Goal: Task Accomplishment & Management: Complete application form

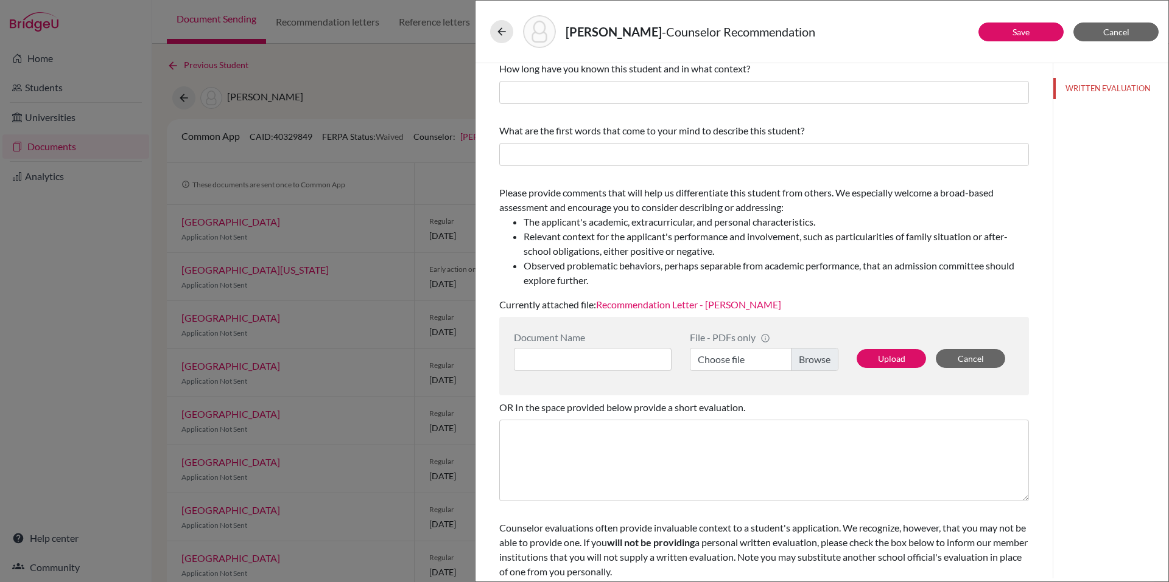
scroll to position [51, 0]
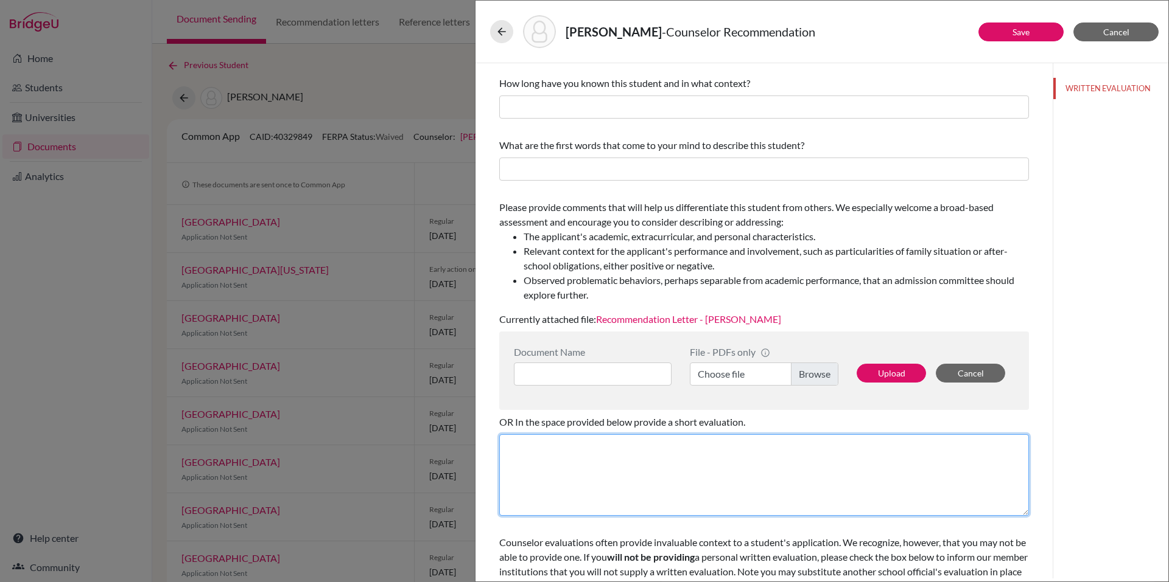
click at [606, 500] on textarea at bounding box center [764, 476] width 530 height 82
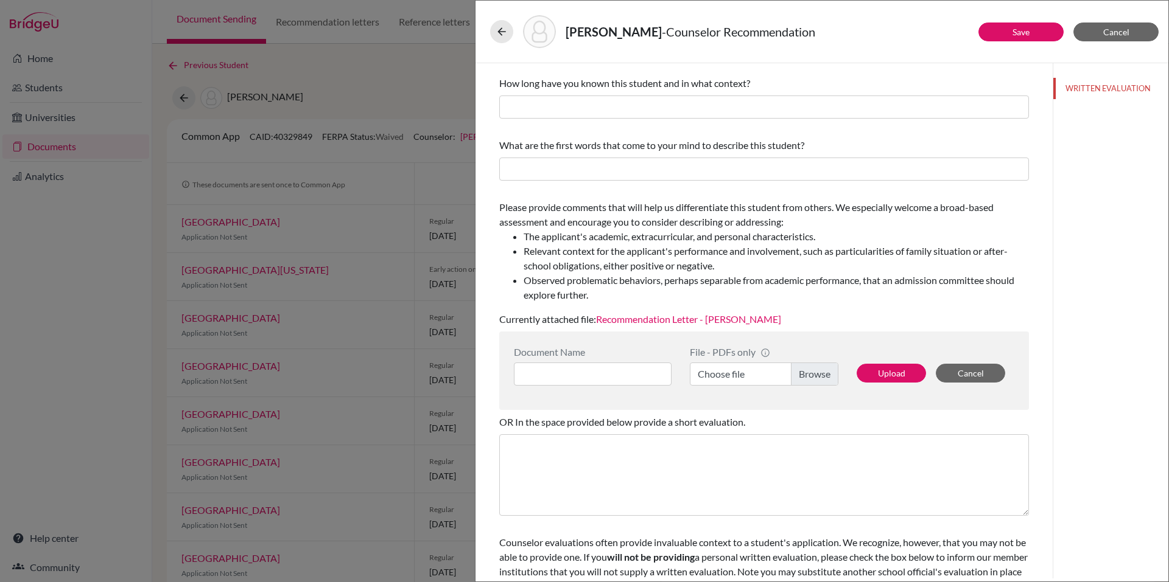
click at [595, 544] on span "Counselor evaluations often provide invaluable context to a student's applicati…" at bounding box center [763, 564] width 528 height 55
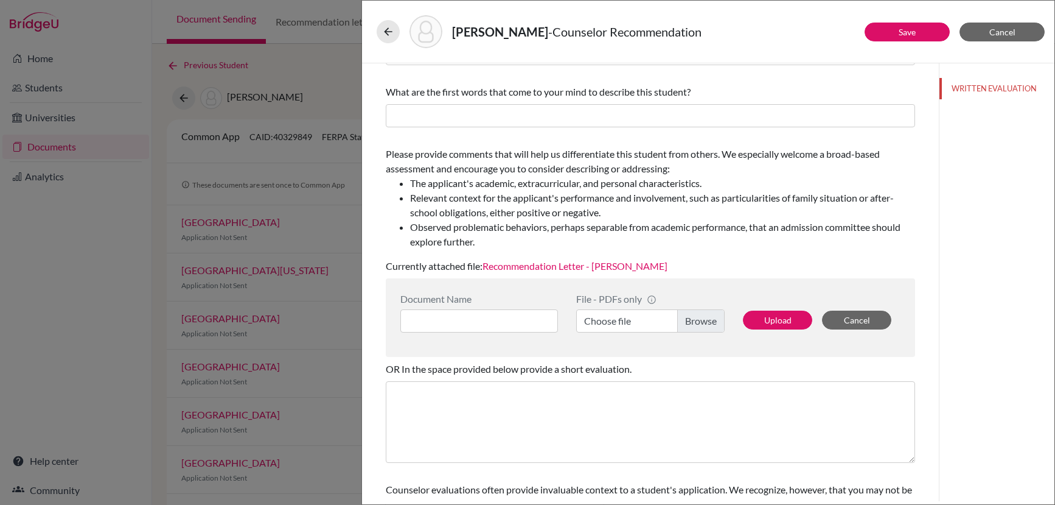
scroll to position [173, 0]
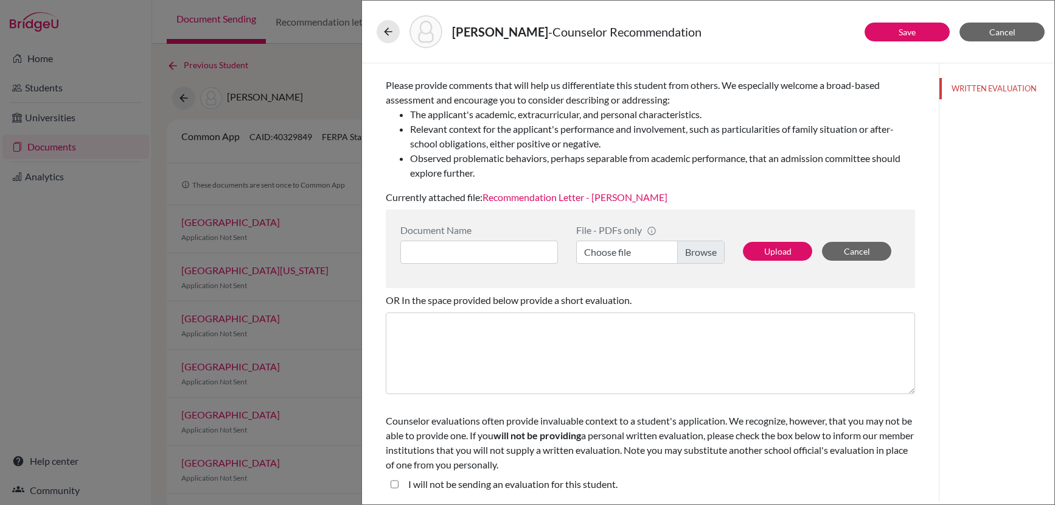
click at [393, 483] on student\ "I will not be sending an evaluation for this student." at bounding box center [395, 484] width 8 height 15
checkbox student\ "true"
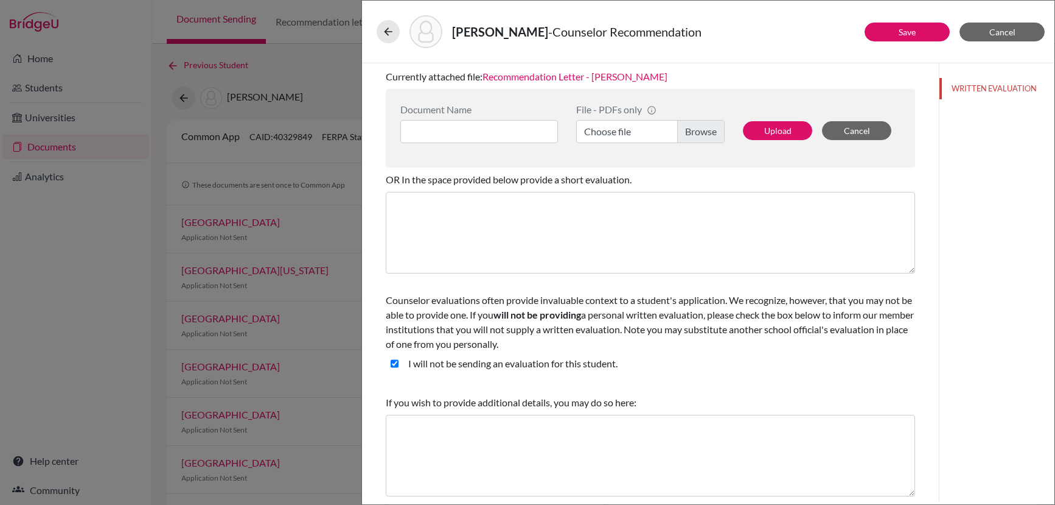
scroll to position [0, 0]
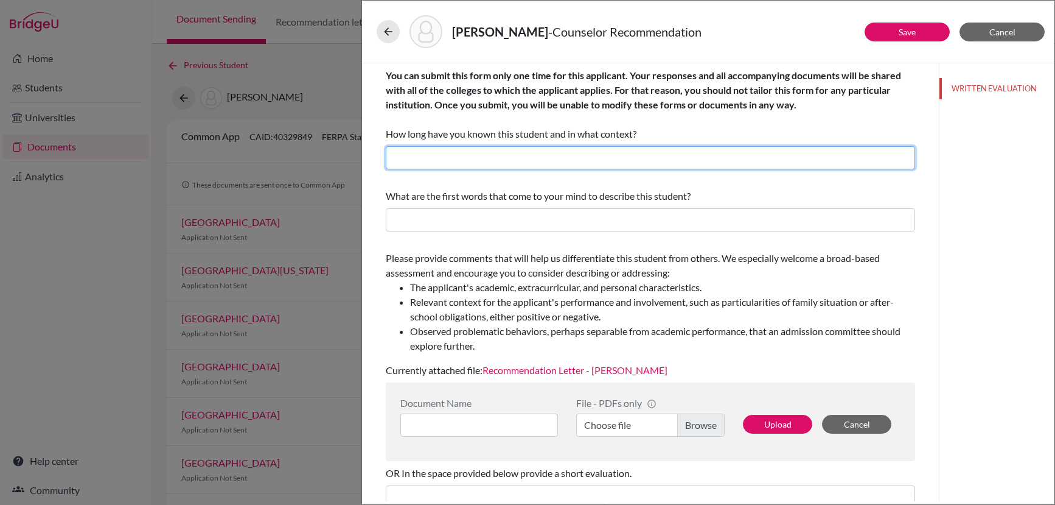
click at [492, 164] on input "text" at bounding box center [651, 157] width 530 height 23
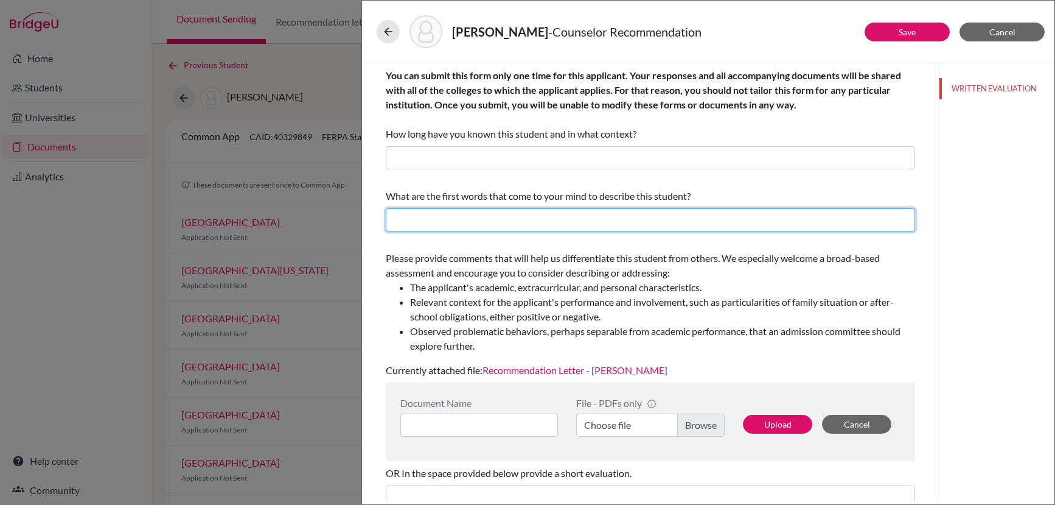
click at [450, 225] on input "text" at bounding box center [651, 219] width 530 height 23
paste input "Nicolás is a remarkably respectful, kind, and disciplined student. He consisten…"
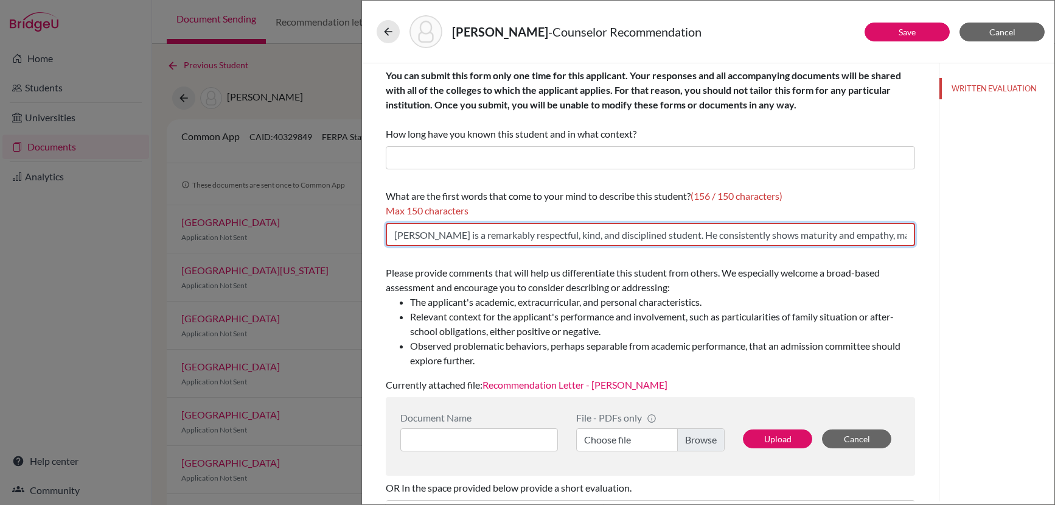
scroll to position [0, 151]
click at [427, 233] on input "Nicolás is a remarkably respectful, kind, and disciplined student. He consisten…" at bounding box center [651, 234] width 530 height 23
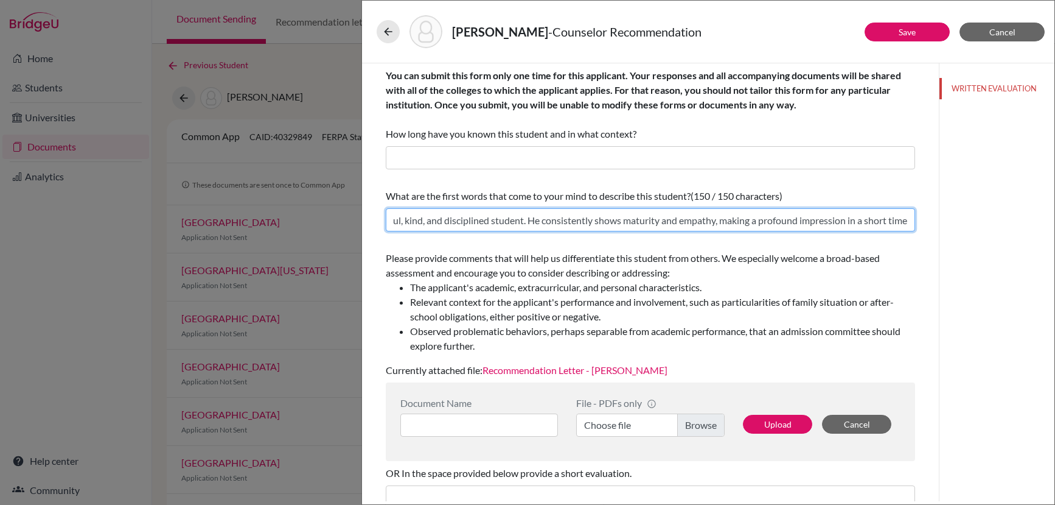
scroll to position [0, 129]
type input "He is a remarkably respectful, kind, and disciplined student. He consistently s…"
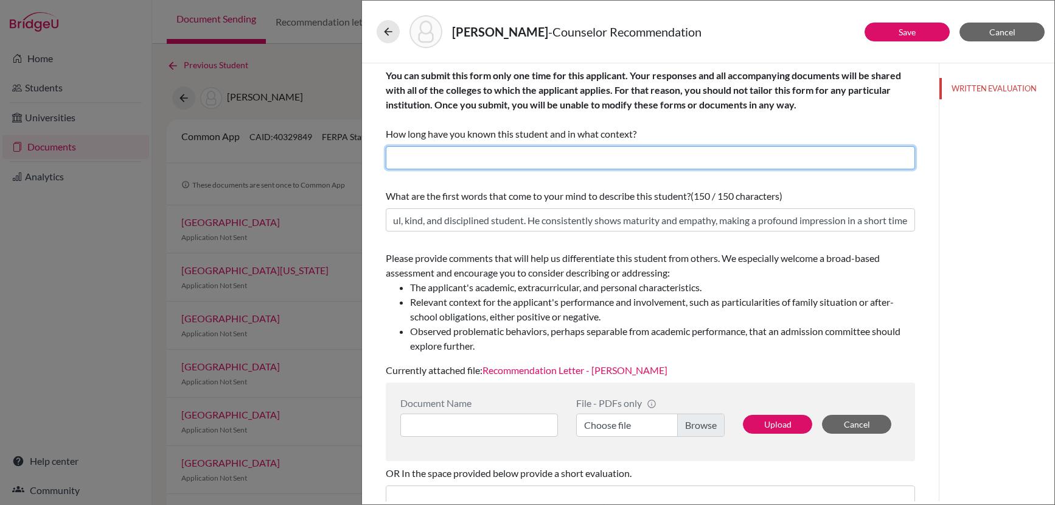
click at [660, 158] on input "text" at bounding box center [651, 157] width 530 height 23
type input "Since the beginning of this school year in my role as his secondary counselor."
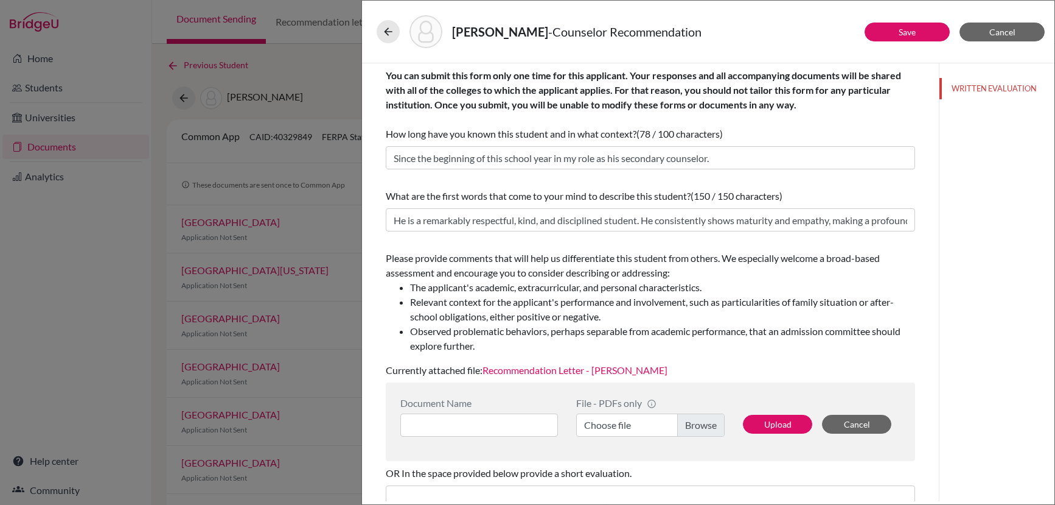
click at [498, 327] on li "Observed problematic behaviors, perhaps separable from academic performance, th…" at bounding box center [662, 338] width 505 height 29
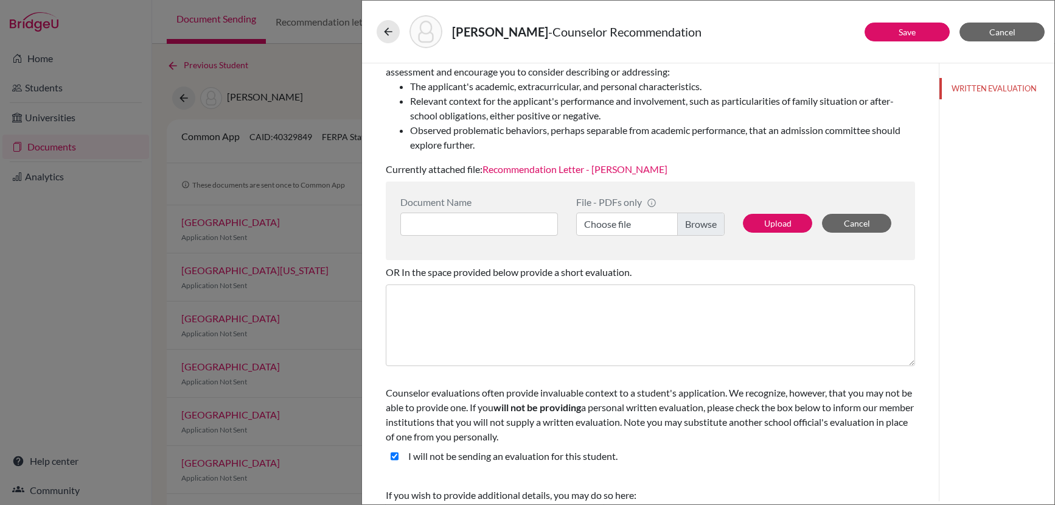
scroll to position [201, 0]
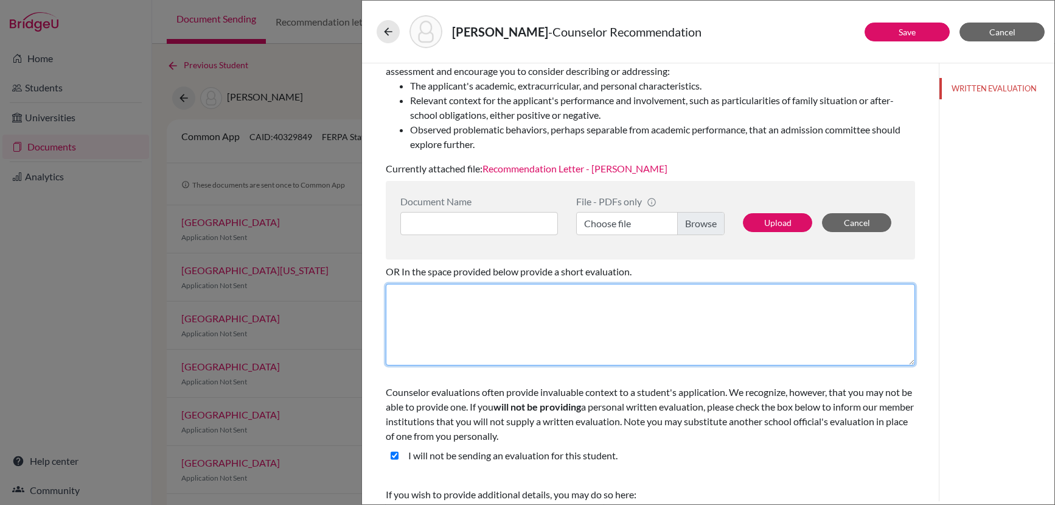
click at [467, 289] on textarea at bounding box center [651, 325] width 530 height 82
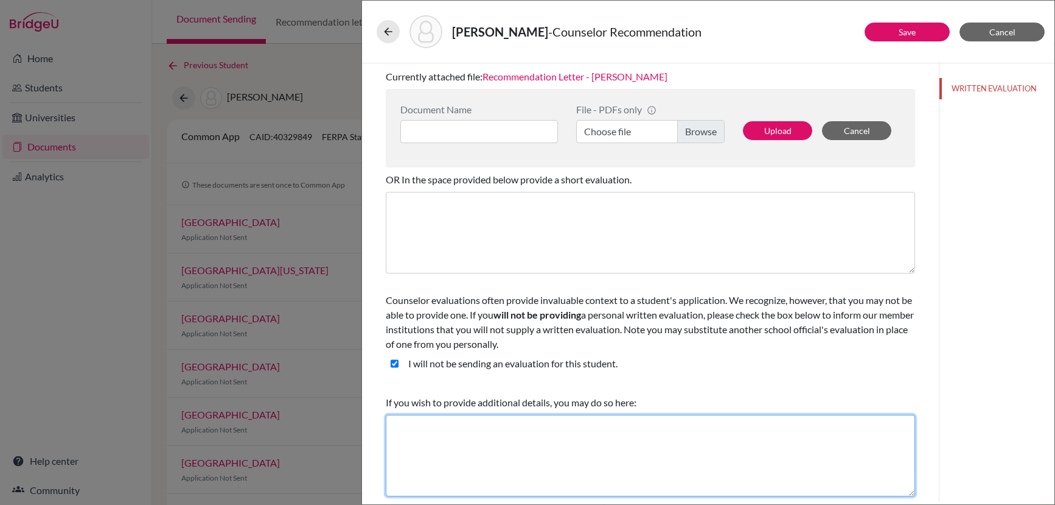
click at [426, 432] on textarea at bounding box center [651, 455] width 530 height 82
paste textarea "As you'll see from the letter of recommendation, I collaborated with Mr. Richar…"
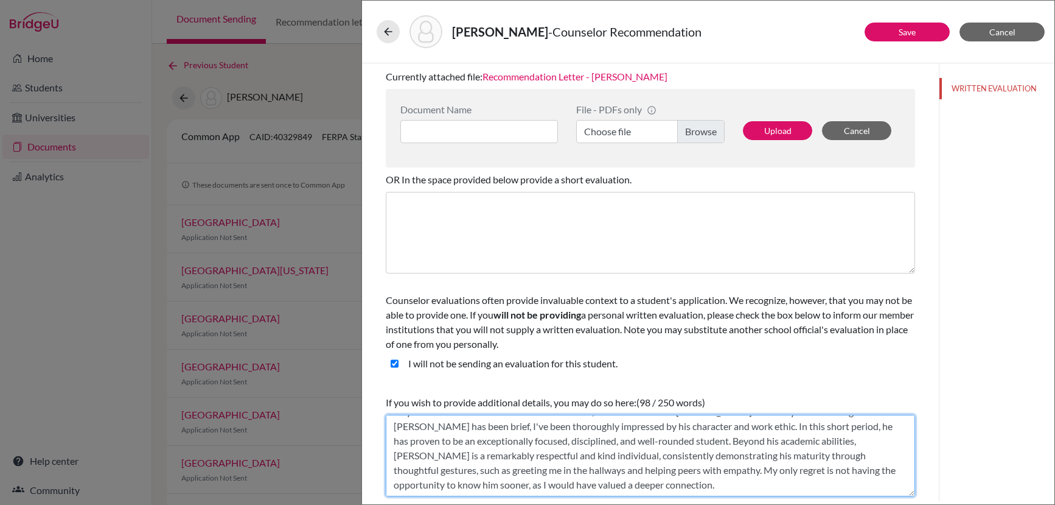
scroll to position [14, 0]
type textarea "As you'll see from the letter of recommendation, I collaborated with Mr. Richar…"
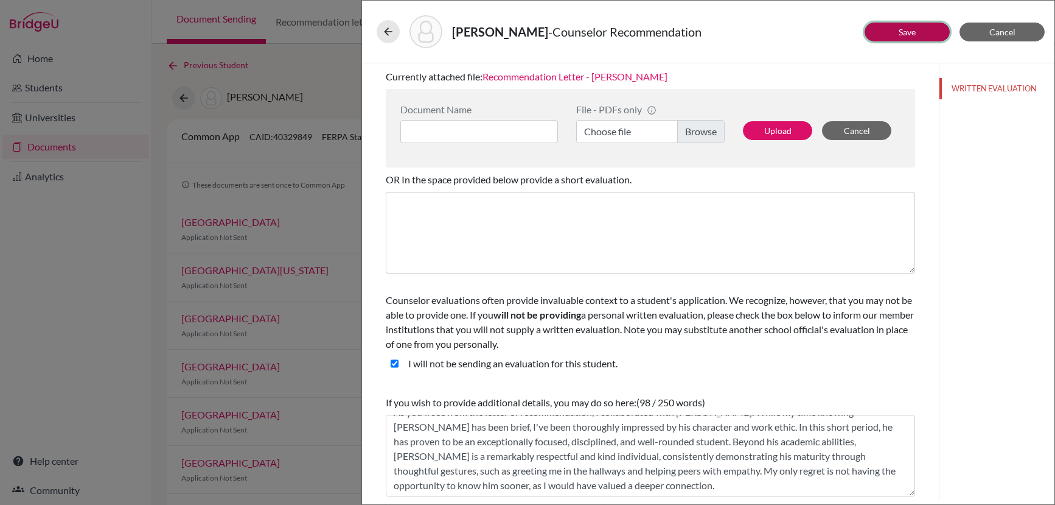
click at [917, 32] on button "Save" at bounding box center [907, 32] width 85 height 19
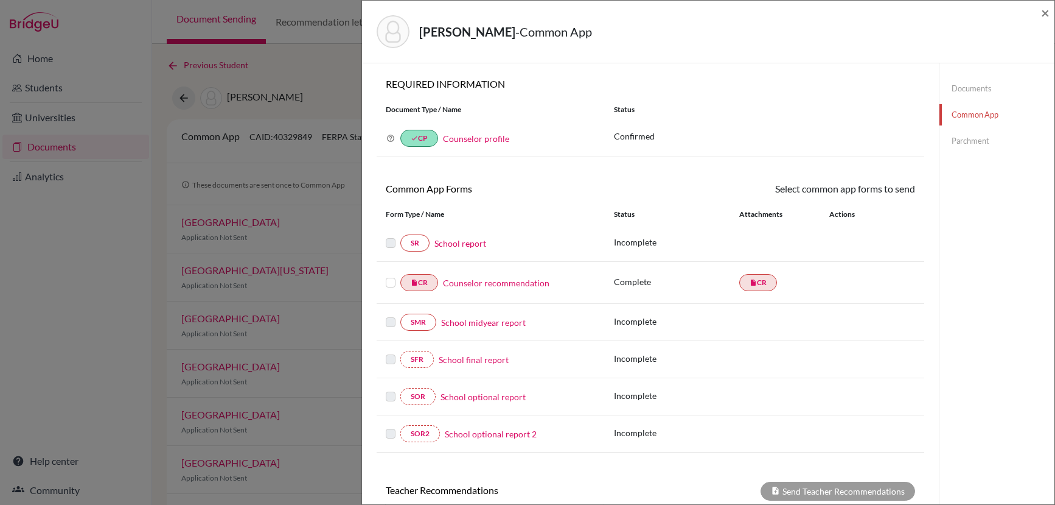
click at [917, 32] on div "Vazquez, Nicolas - Common App" at bounding box center [704, 31] width 655 height 33
click at [1046, 17] on span "×" at bounding box center [1045, 13] width 9 height 18
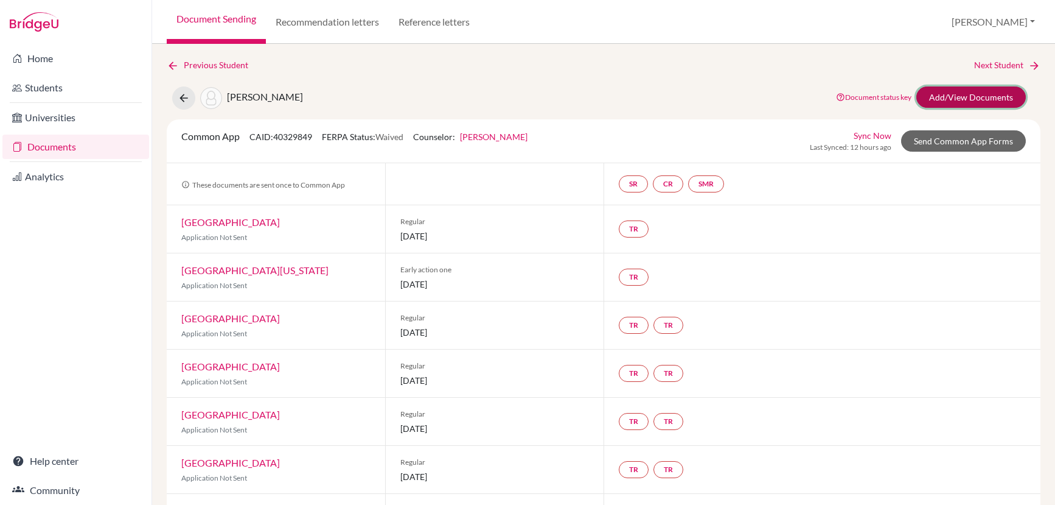
click at [963, 96] on link "Add/View Documents" at bounding box center [972, 96] width 110 height 21
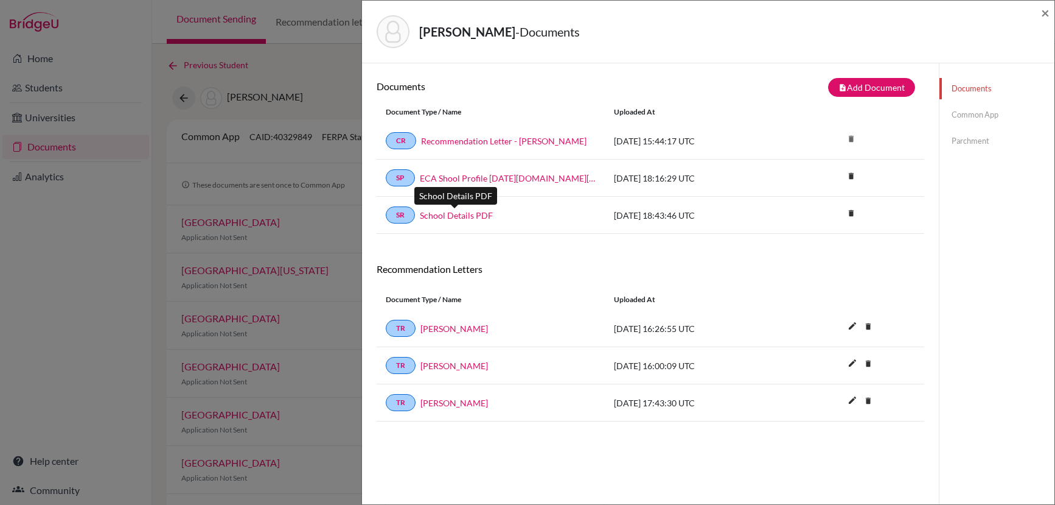
click at [444, 217] on link "School Details PDF" at bounding box center [456, 215] width 73 height 13
click at [964, 108] on link "Common App" at bounding box center [997, 114] width 115 height 21
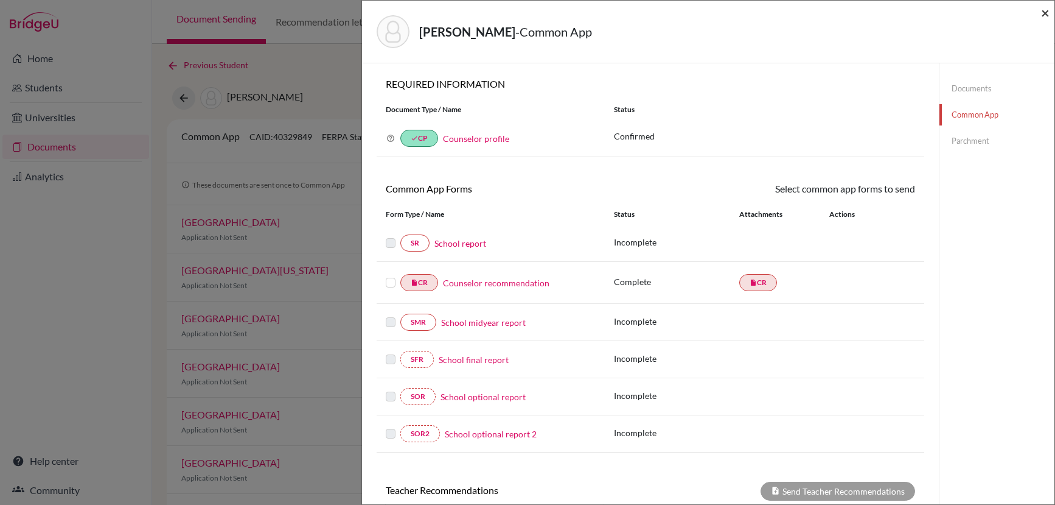
click at [1042, 12] on span "×" at bounding box center [1045, 13] width 9 height 18
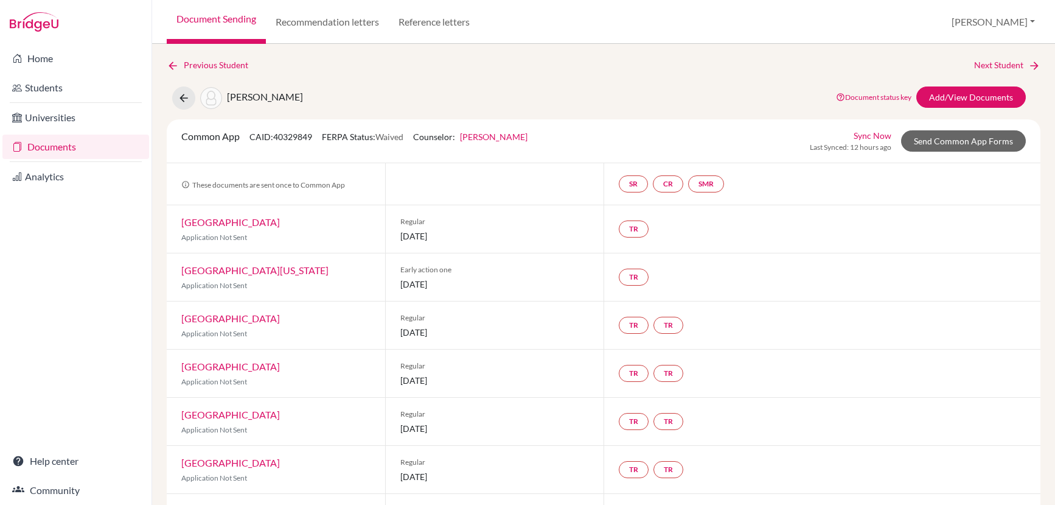
click at [68, 147] on link "Documents" at bounding box center [75, 147] width 147 height 24
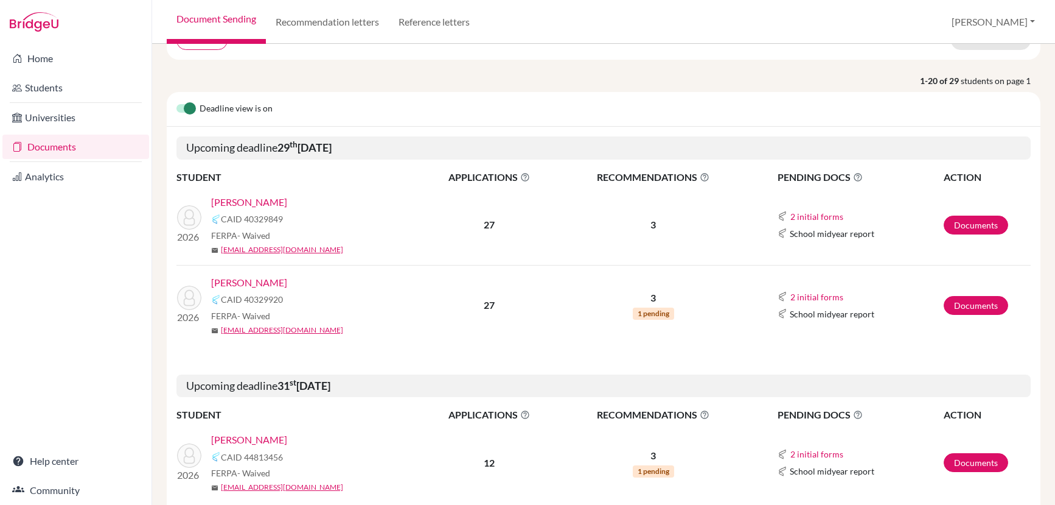
scroll to position [99, 0]
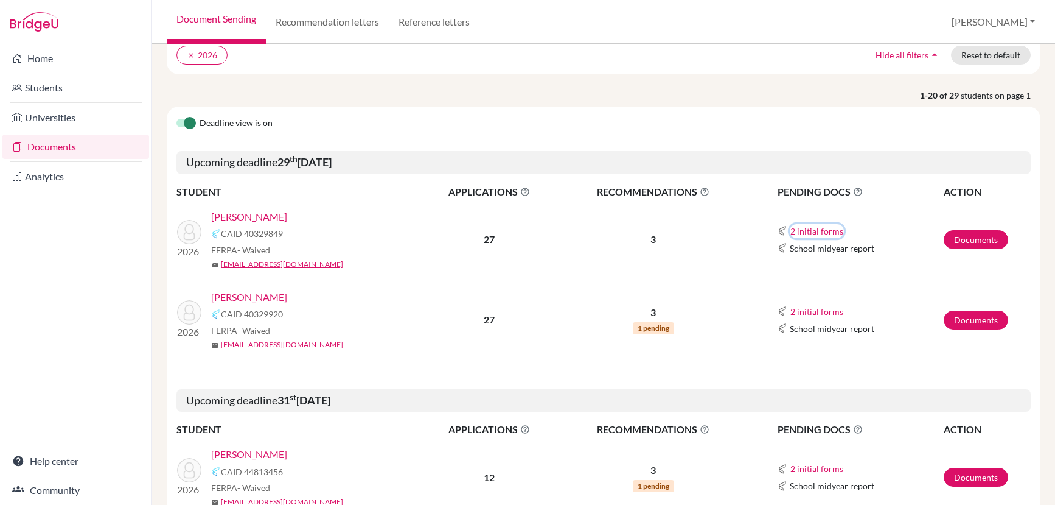
click at [792, 233] on button "2 initial forms" at bounding box center [817, 231] width 54 height 14
click at [813, 249] on div "Counselor recommendation" at bounding box center [844, 253] width 107 height 13
click at [795, 228] on button "2 initial forms" at bounding box center [817, 231] width 54 height 14
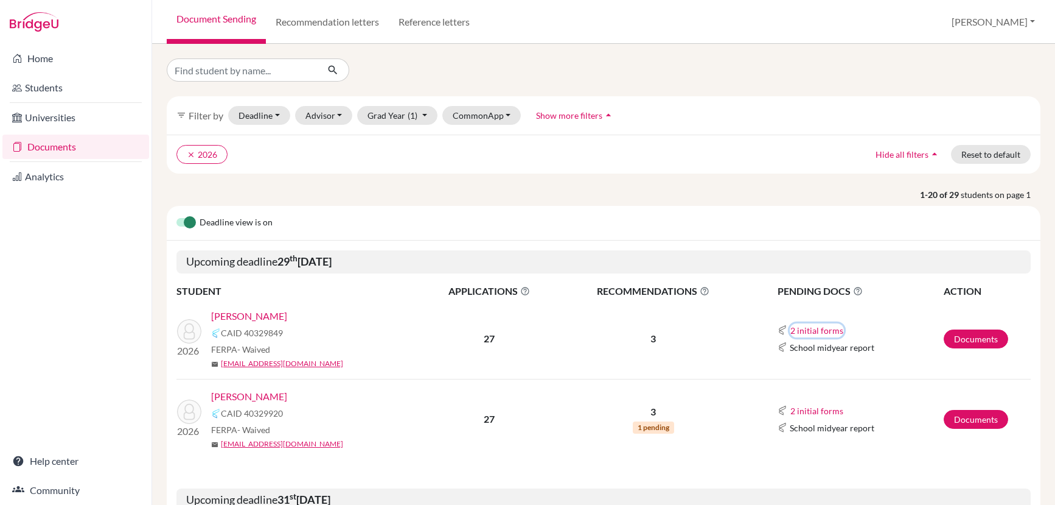
click at [809, 331] on button "2 initial forms" at bounding box center [817, 330] width 54 height 14
click at [816, 354] on div "Counselor recommendation" at bounding box center [844, 352] width 107 height 13
click at [977, 338] on link "Documents" at bounding box center [976, 338] width 65 height 19
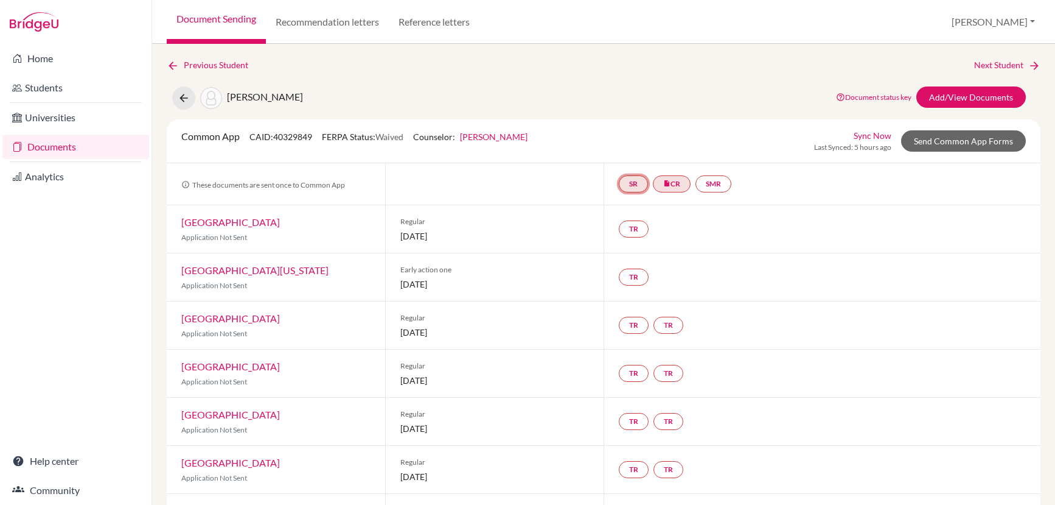
click at [632, 180] on link "SR" at bounding box center [633, 183] width 29 height 17
click at [708, 189] on link "SMR" at bounding box center [714, 183] width 36 height 17
click at [530, 240] on span "01 January 2026" at bounding box center [494, 235] width 189 height 13
click at [673, 184] on link "insert_drive_file CR" at bounding box center [672, 183] width 38 height 17
click at [666, 138] on link "Recommendation Letter - Nicolas Vazquez" at bounding box center [674, 140] width 96 height 23
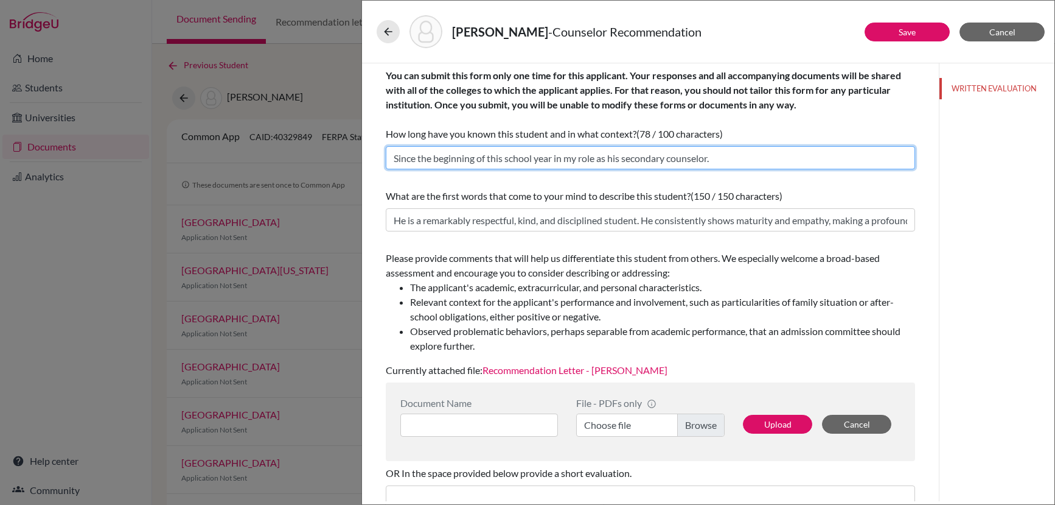
click at [665, 163] on input "Since the beginning of this school year in my role as his secondary counselor." at bounding box center [651, 157] width 530 height 23
click at [724, 158] on input "Since the beginning of this school year in my role as his secondary counselor." at bounding box center [651, 157] width 530 height 23
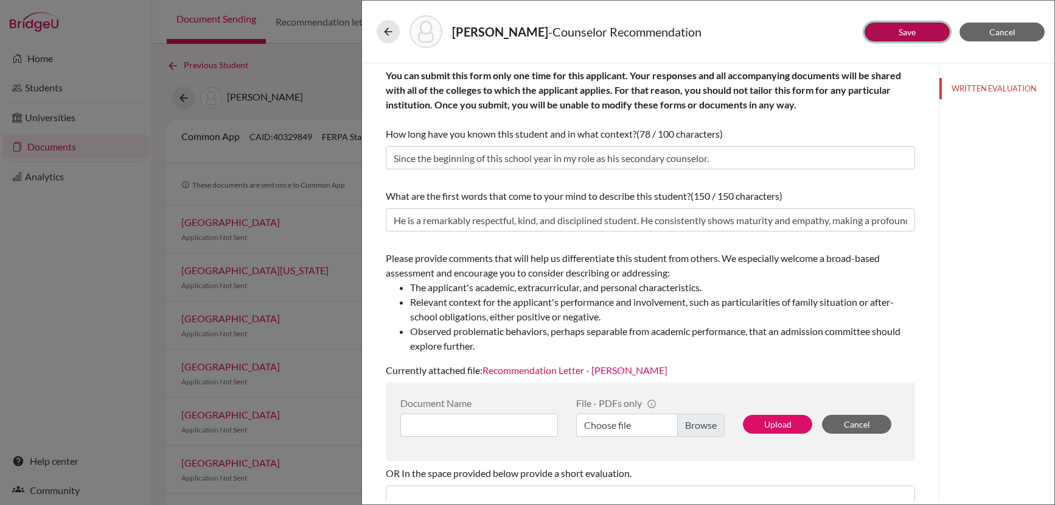
click at [906, 26] on button "Save" at bounding box center [907, 32] width 85 height 19
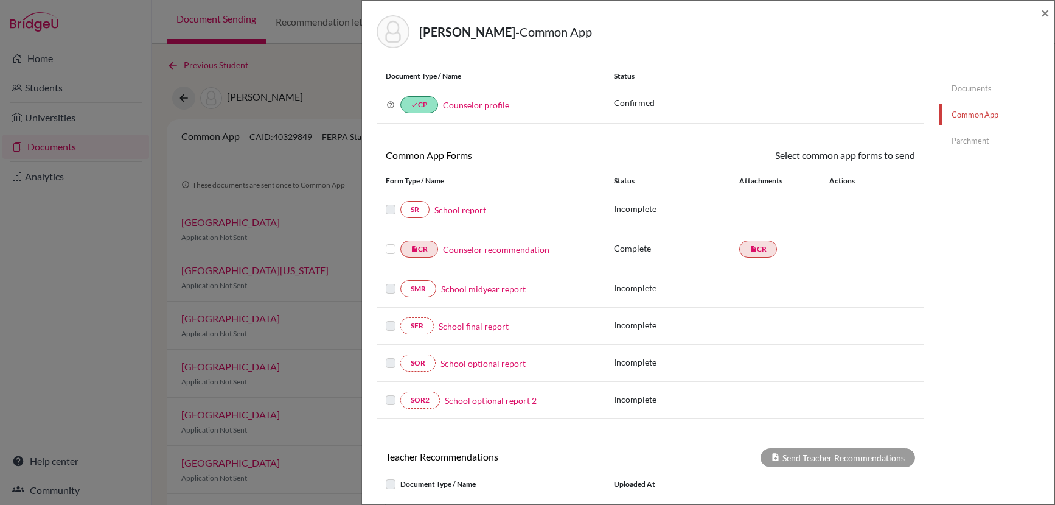
scroll to position [37, 0]
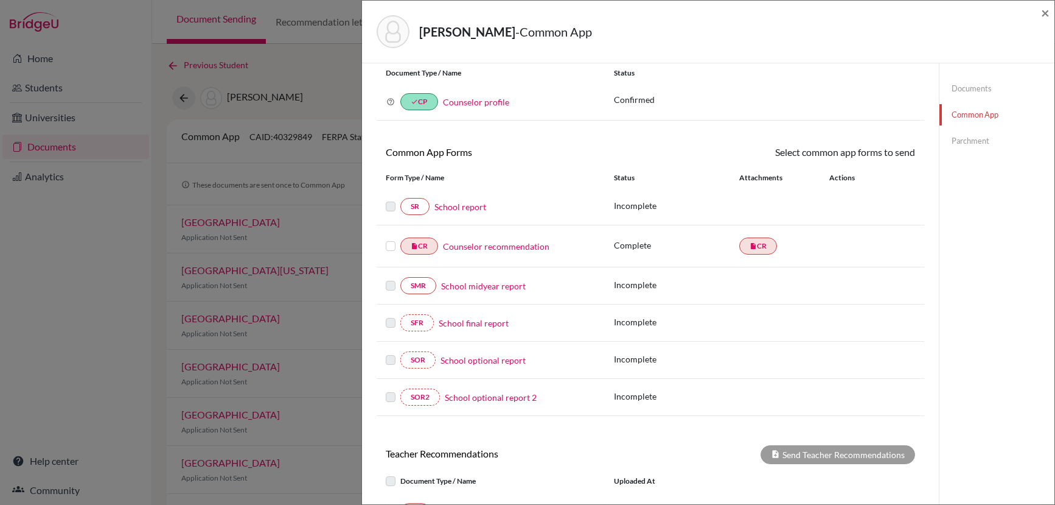
click at [392, 239] on label at bounding box center [391, 239] width 10 height 0
click at [0, 0] on input "checkbox" at bounding box center [0, 0] width 0 height 0
click at [388, 240] on label at bounding box center [391, 240] width 10 height 0
click at [0, 0] on input "checkbox" at bounding box center [0, 0] width 0 height 0
click at [391, 239] on label at bounding box center [391, 239] width 10 height 0
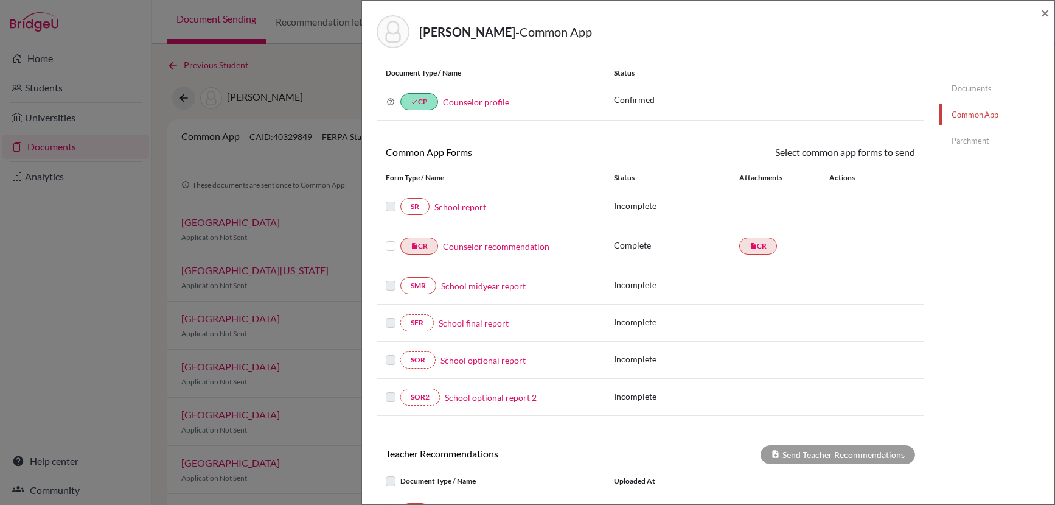
click at [0, 0] on input "checkbox" at bounding box center [0, 0] width 0 height 0
click at [391, 240] on label at bounding box center [391, 240] width 10 height 0
click at [0, 0] on input "checkbox" at bounding box center [0, 0] width 0 height 0
click at [390, 239] on label at bounding box center [391, 239] width 10 height 0
click at [0, 0] on input "checkbox" at bounding box center [0, 0] width 0 height 0
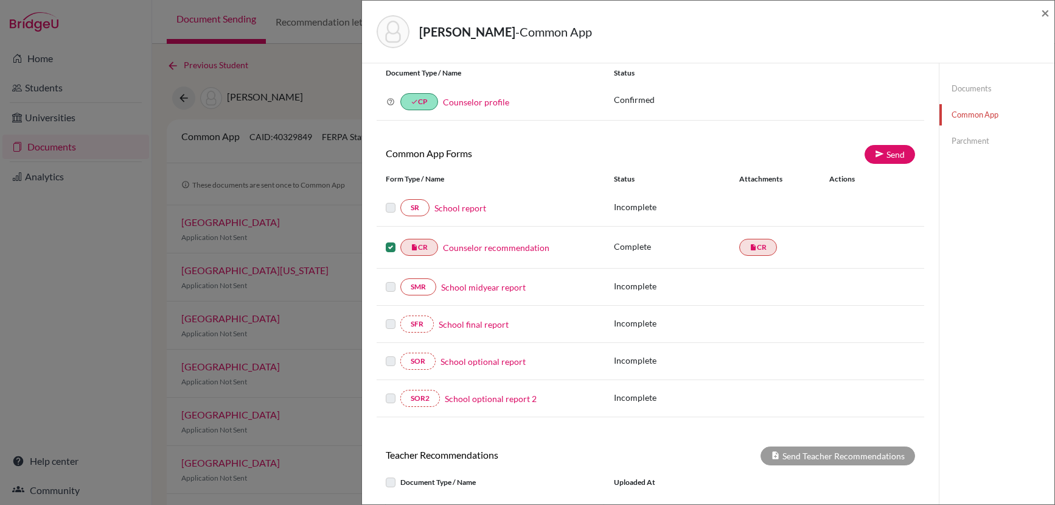
click at [390, 240] on label at bounding box center [391, 240] width 10 height 0
click at [0, 0] on input "checkbox" at bounding box center [0, 0] width 0 height 0
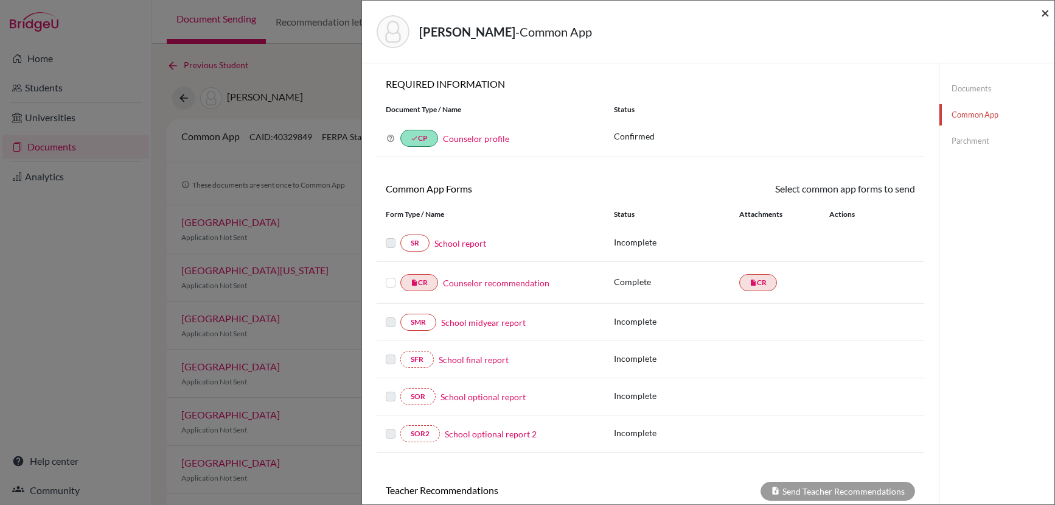
click at [1042, 12] on span "×" at bounding box center [1045, 13] width 9 height 18
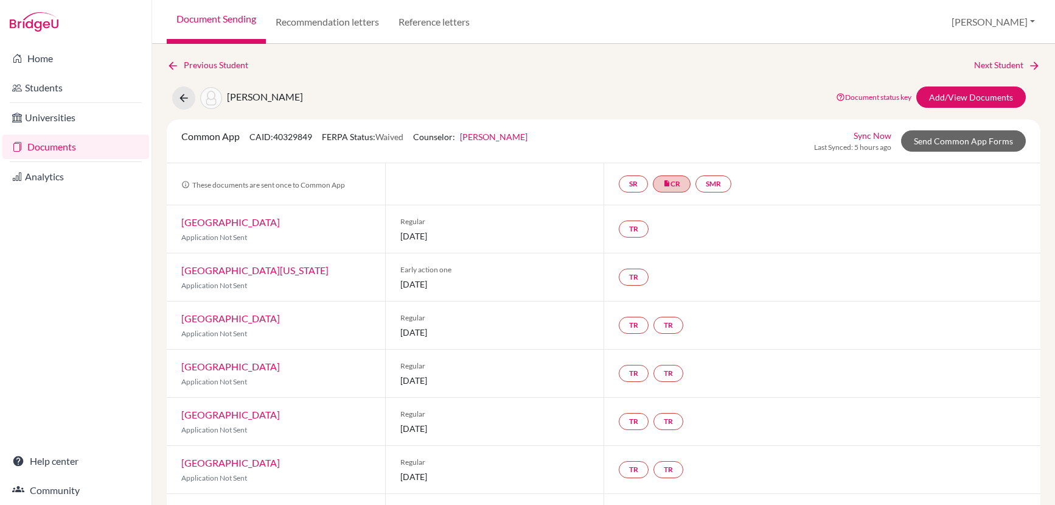
click at [66, 145] on link "Documents" at bounding box center [75, 147] width 147 height 24
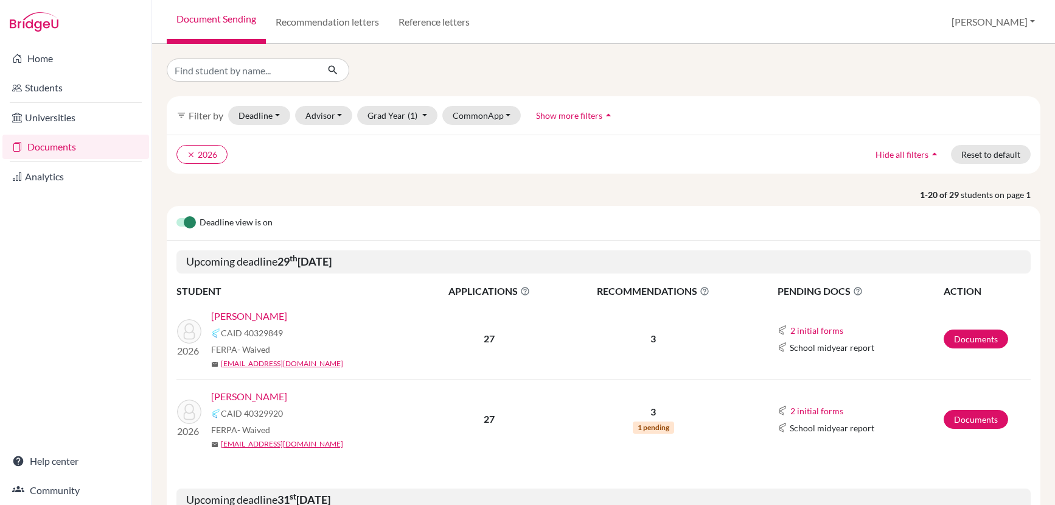
click at [257, 313] on link "[PERSON_NAME]" at bounding box center [249, 316] width 76 height 15
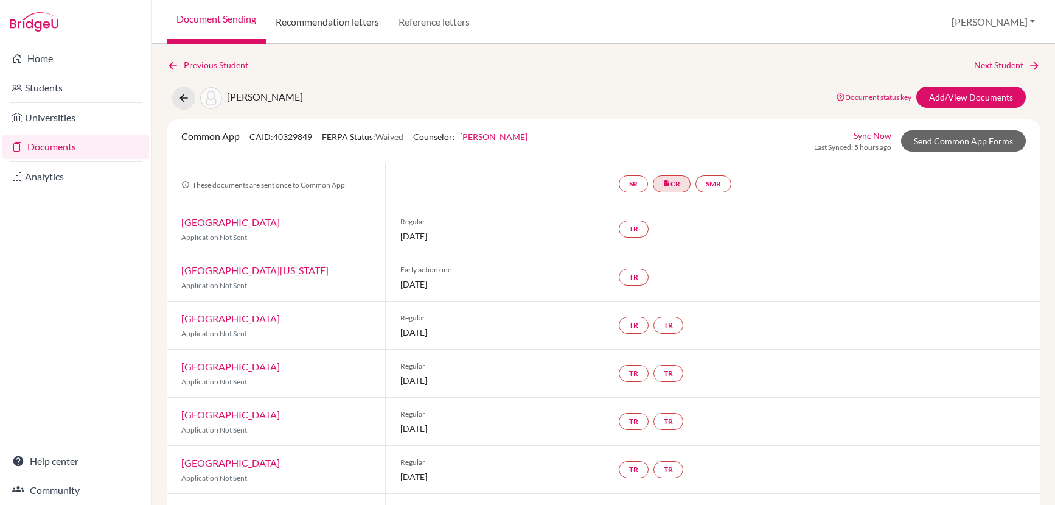
click at [340, 27] on link "Recommendation letters" at bounding box center [327, 22] width 123 height 44
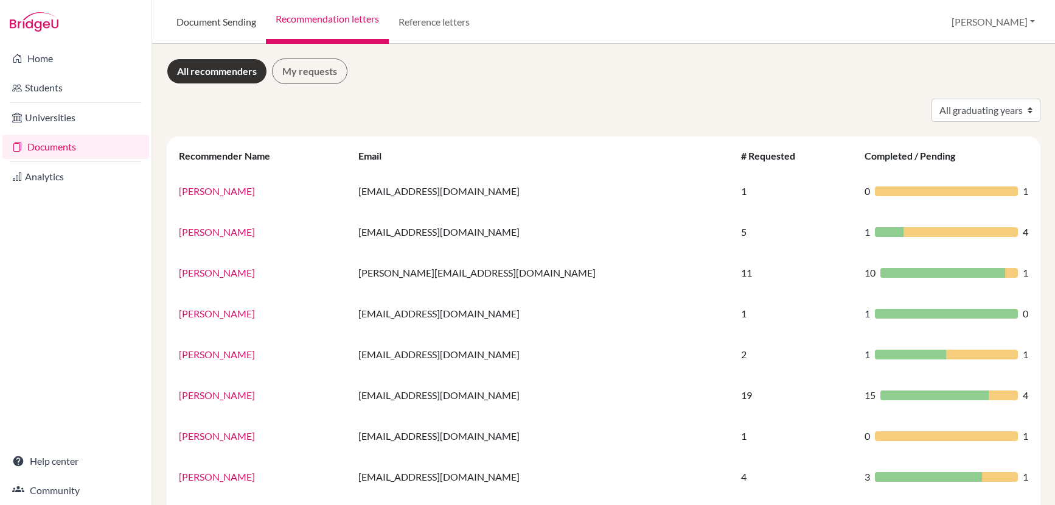
click at [206, 23] on link "Document Sending" at bounding box center [216, 22] width 99 height 44
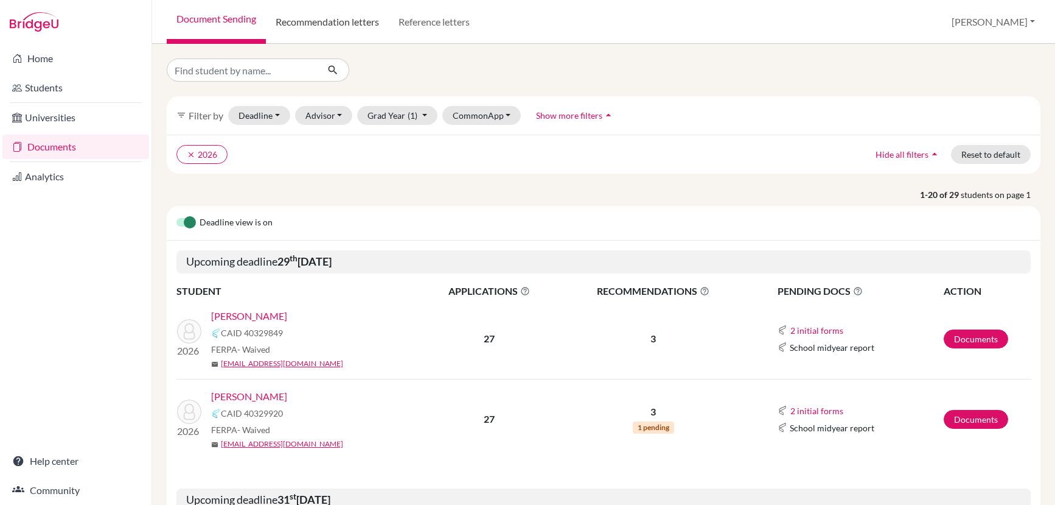
click at [295, 33] on link "Recommendation letters" at bounding box center [327, 22] width 123 height 44
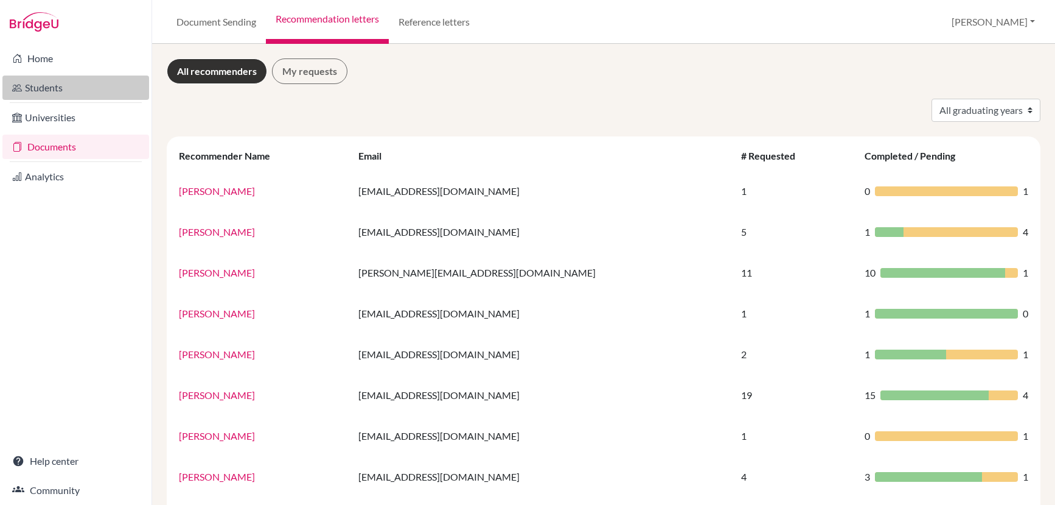
click at [66, 84] on link "Students" at bounding box center [75, 87] width 147 height 24
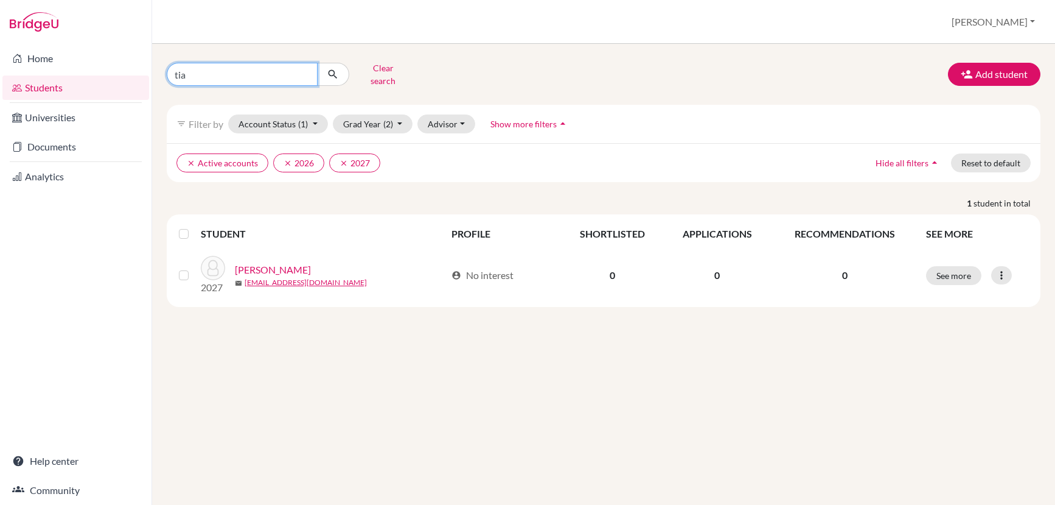
click at [273, 71] on input "tia" at bounding box center [242, 74] width 151 height 23
type input "t"
type input "nico"
click button "submit" at bounding box center [333, 74] width 32 height 23
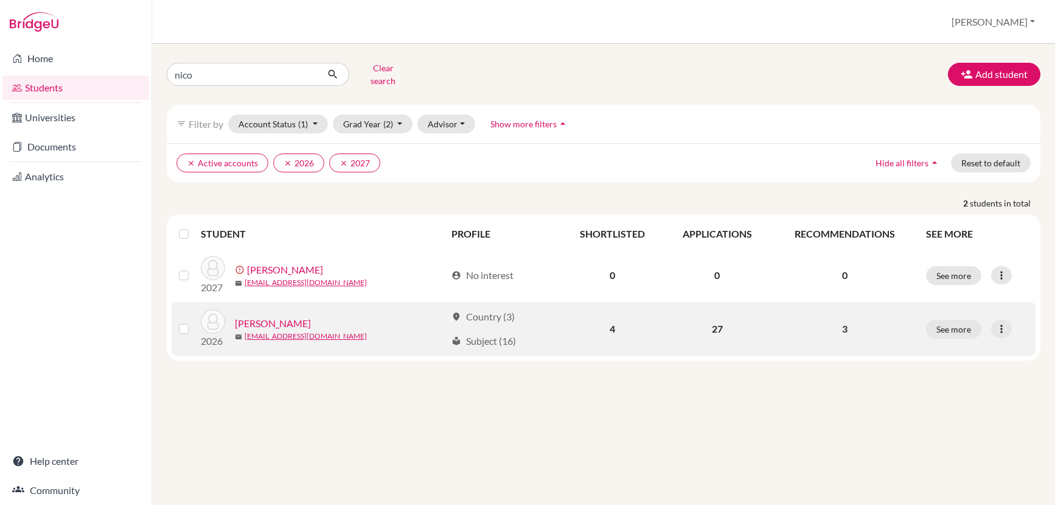
click at [296, 316] on link "[PERSON_NAME]" at bounding box center [273, 323] width 76 height 15
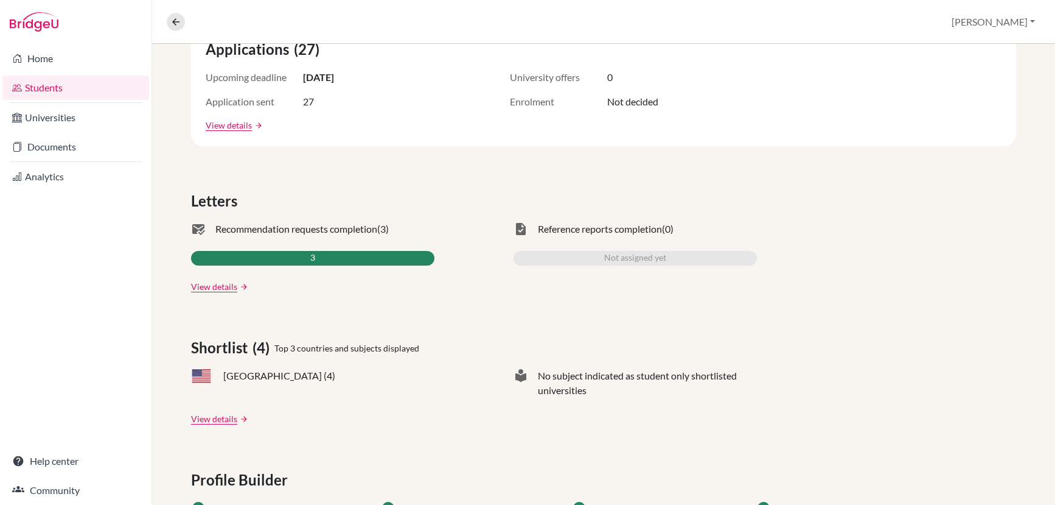
scroll to position [250, 0]
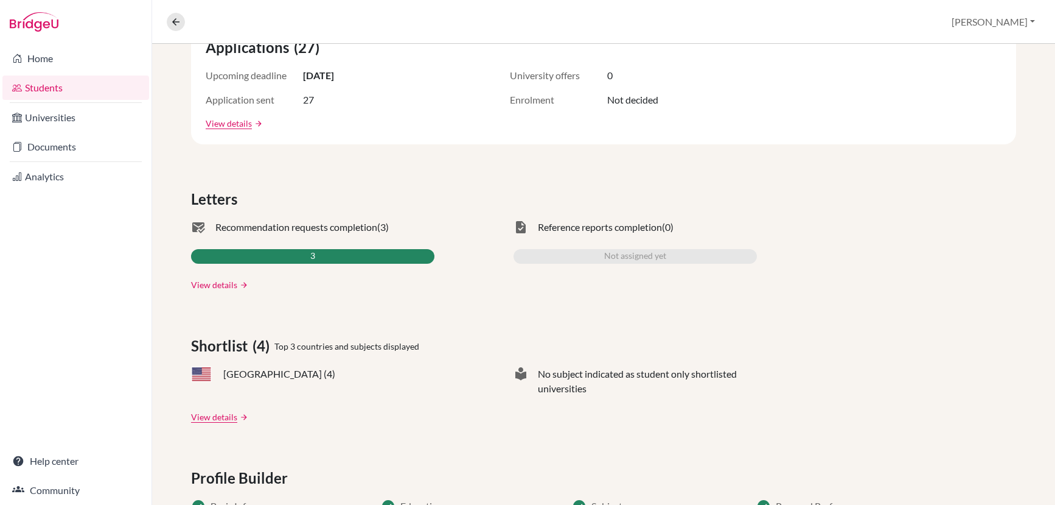
click at [212, 281] on link "View details" at bounding box center [214, 284] width 46 height 13
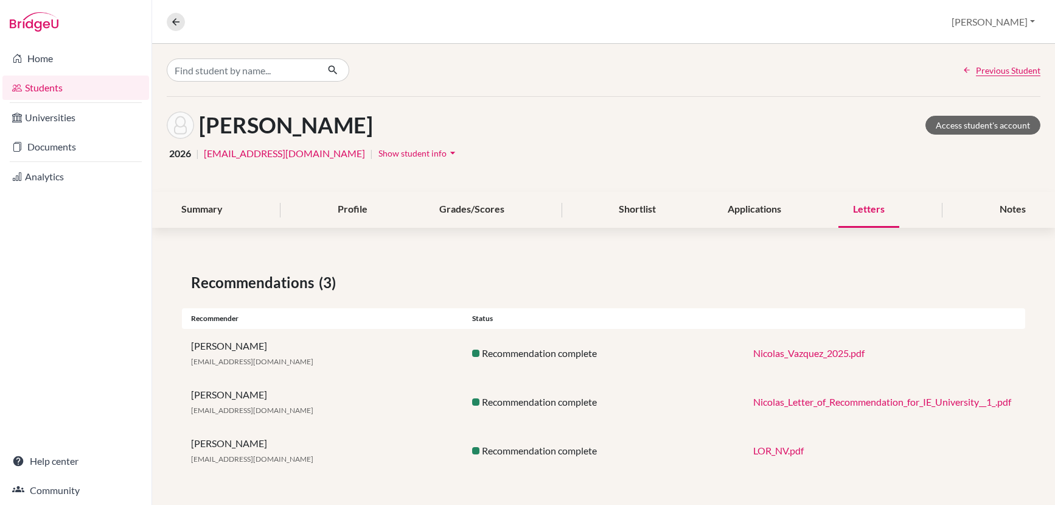
click at [789, 402] on link "Nicolas_Letter_of_Recommendation_for_IE_University__1_.pdf" at bounding box center [883, 402] width 258 height 12
click at [793, 404] on link "Nicolas_Letter_of_Recommendation_for_IE_University__1_.pdf" at bounding box center [883, 402] width 258 height 12
click at [787, 446] on link "LOR_NV.pdf" at bounding box center [779, 450] width 51 height 12
click at [773, 354] on link "Nicolas_Vazquez_2025.pdf" at bounding box center [809, 353] width 111 height 12
click at [97, 83] on link "Students" at bounding box center [75, 87] width 147 height 24
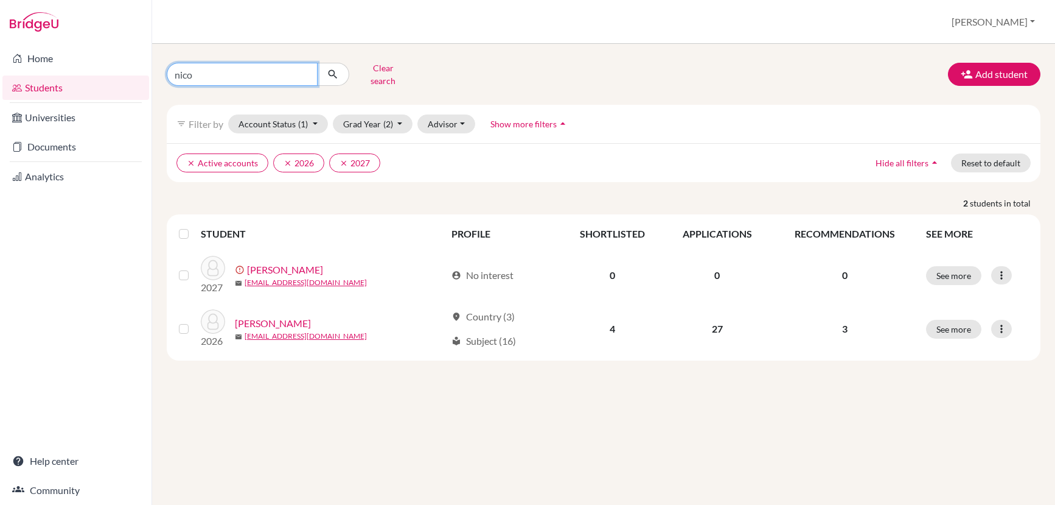
click at [286, 71] on input "nico" at bounding box center [242, 74] width 151 height 23
type input "ale"
click button "submit" at bounding box center [333, 74] width 32 height 23
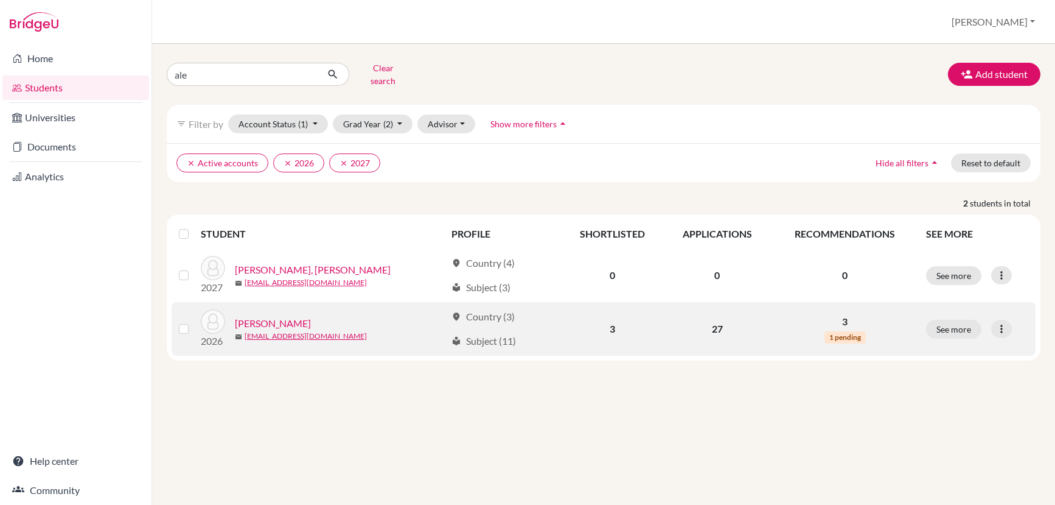
click at [304, 316] on link "[PERSON_NAME]" at bounding box center [273, 323] width 76 height 15
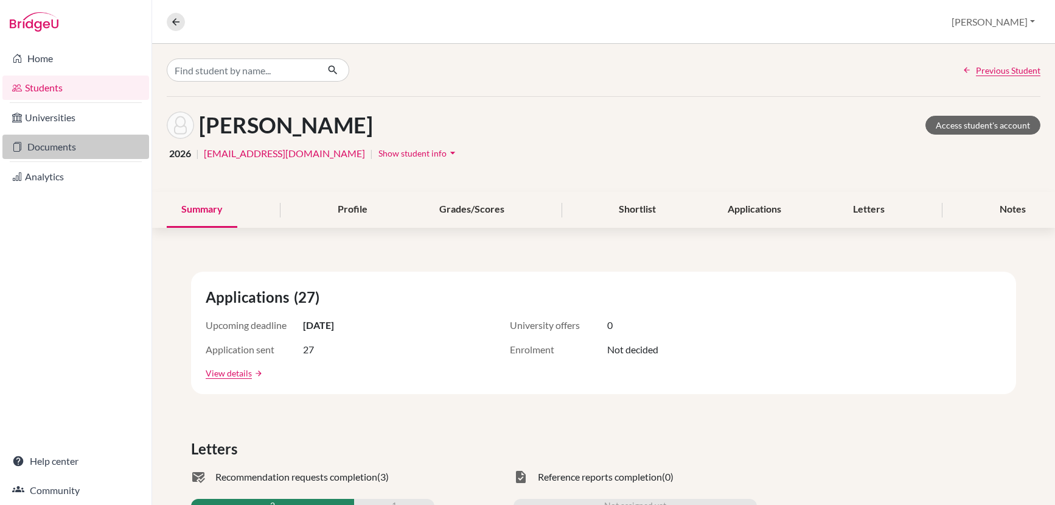
click at [83, 144] on link "Documents" at bounding box center [75, 147] width 147 height 24
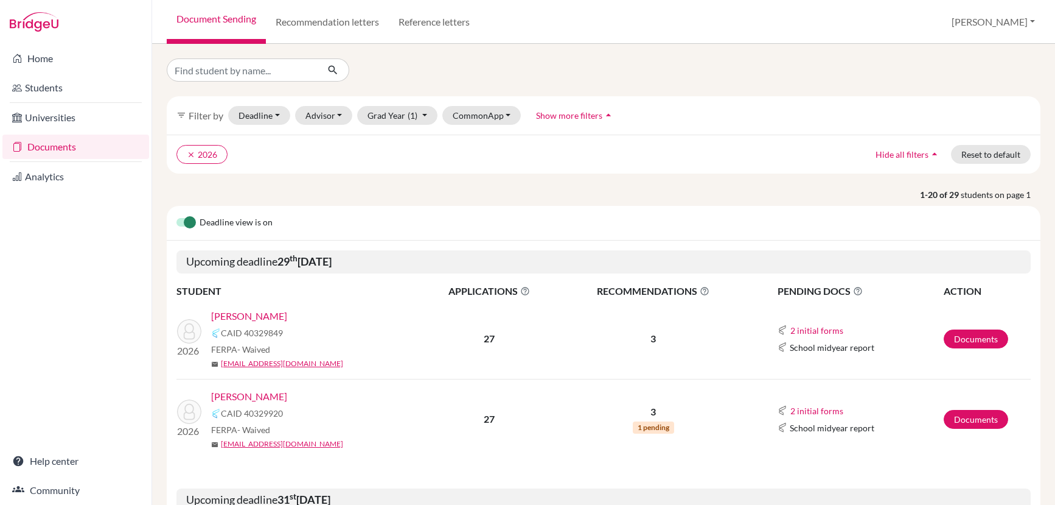
click at [279, 396] on link "[PERSON_NAME]" at bounding box center [249, 396] width 76 height 15
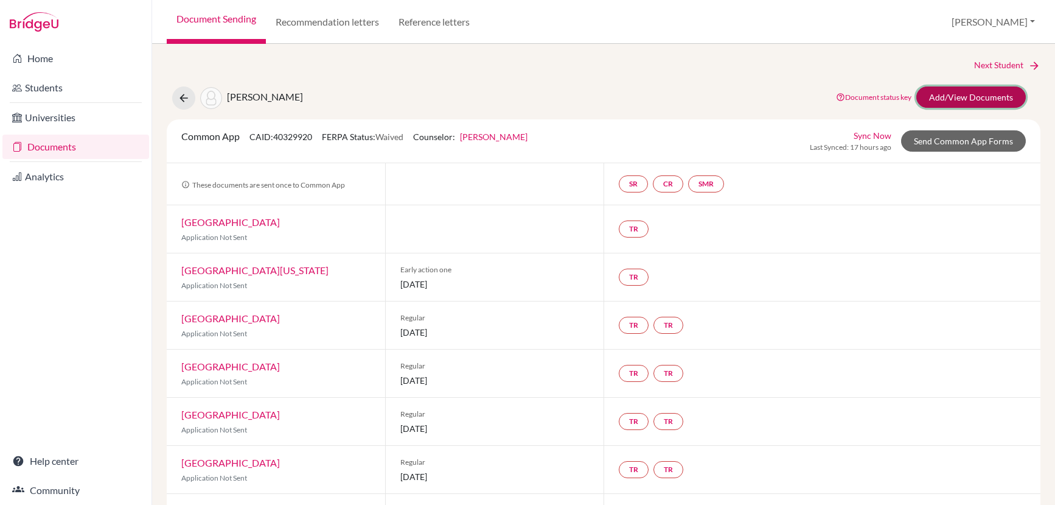
click at [939, 94] on link "Add/View Documents" at bounding box center [972, 96] width 110 height 21
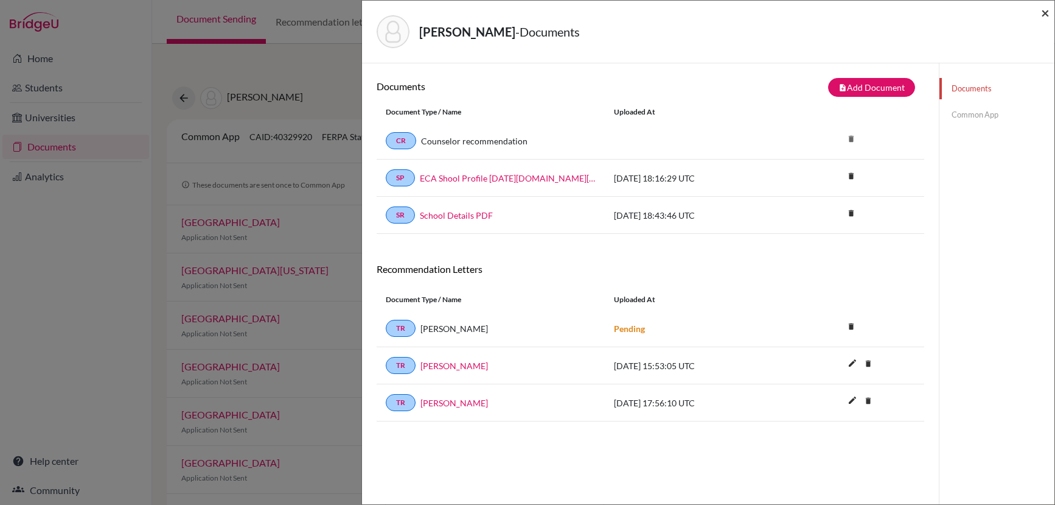
click at [1042, 15] on span "×" at bounding box center [1045, 13] width 9 height 18
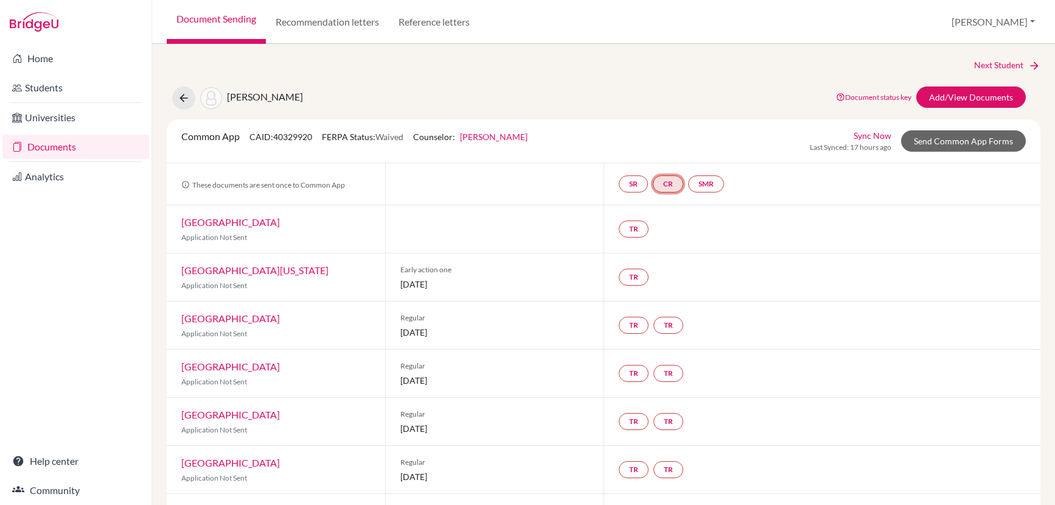
click at [665, 183] on link "CR" at bounding box center [668, 183] width 30 height 17
click at [664, 147] on link "Counselor recommendation" at bounding box center [670, 147] width 107 height 10
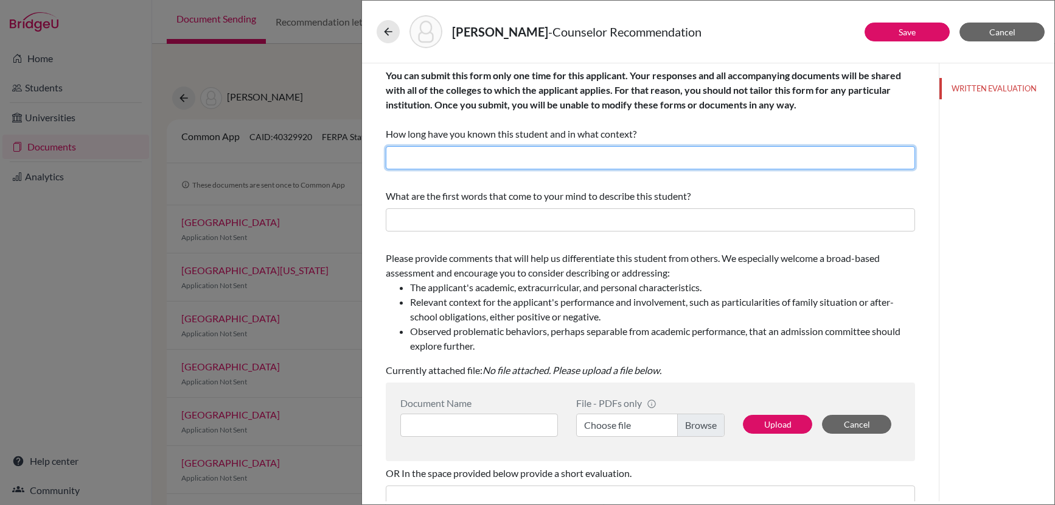
click at [587, 147] on input "text" at bounding box center [651, 157] width 530 height 23
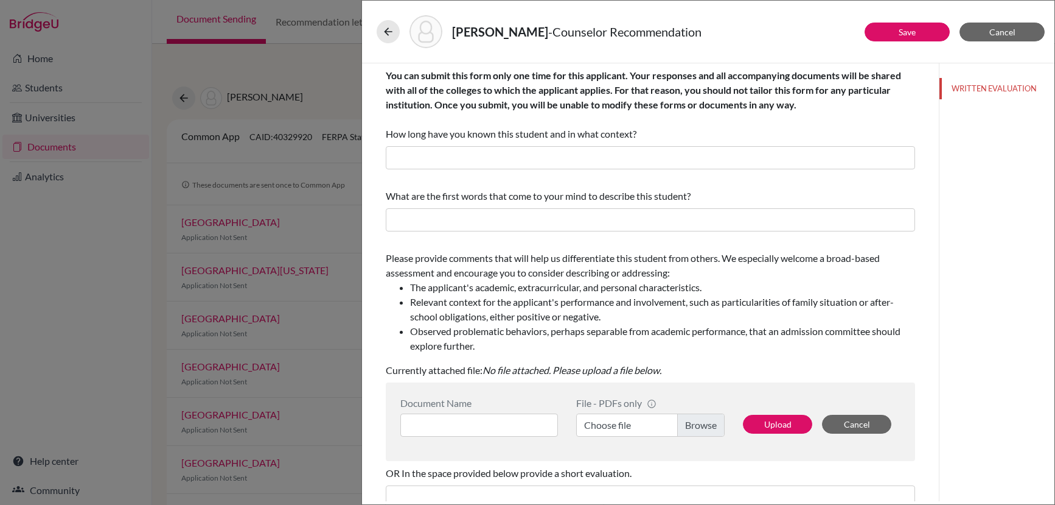
click at [542, 240] on div "You can submit this form only one time for this applicant. Your responses and a…" at bounding box center [651, 368] width 530 height 610
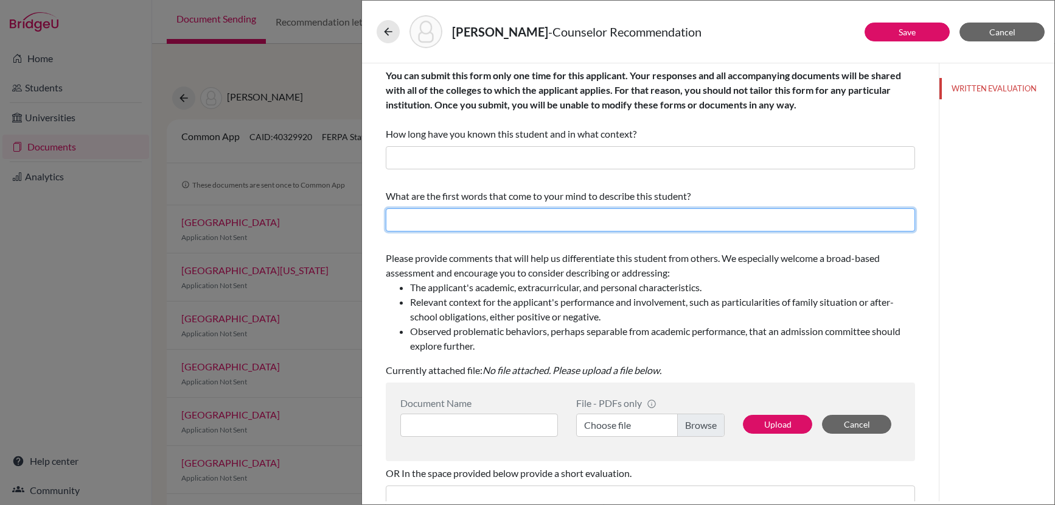
click at [537, 229] on input "text" at bounding box center [651, 219] width 530 height 23
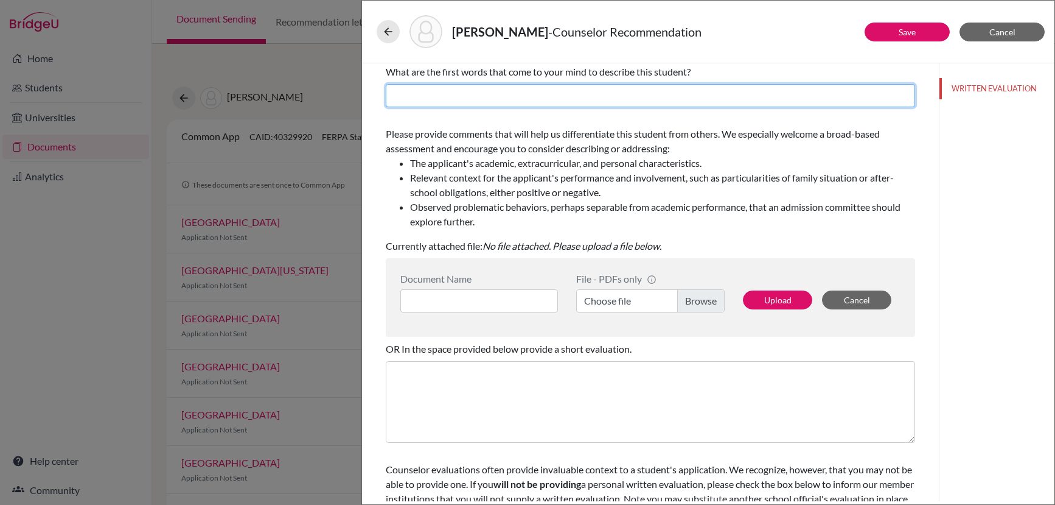
scroll to position [125, 0]
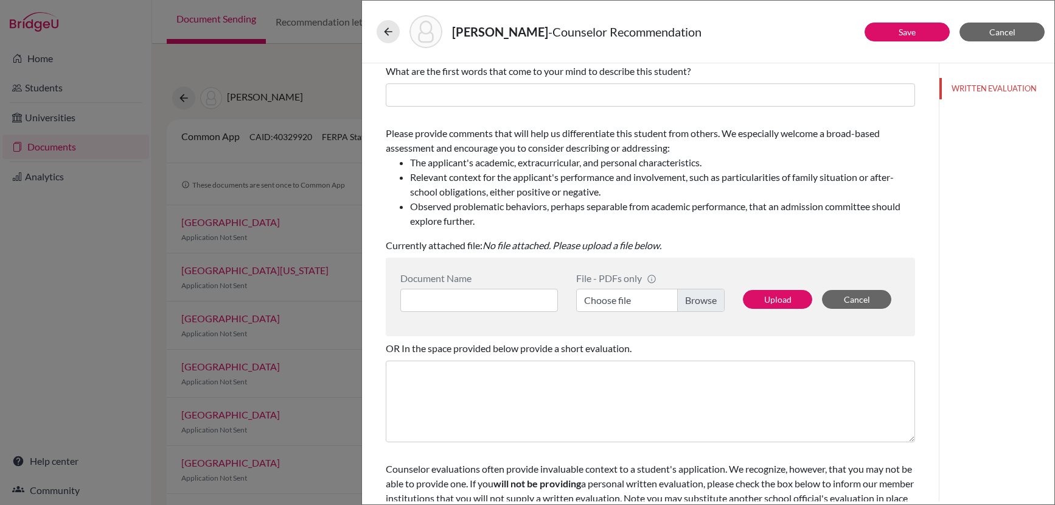
click at [634, 248] on icon "No file attached. Please upload a file below." at bounding box center [572, 245] width 179 height 12
click at [780, 303] on button "Upload" at bounding box center [777, 299] width 69 height 19
click at [724, 278] on div "File - PDFs only info CommonApp has file size limit of 2MB per file Choose file" at bounding box center [650, 296] width 167 height 49
click at [695, 301] on label "Choose file" at bounding box center [650, 299] width 149 height 23
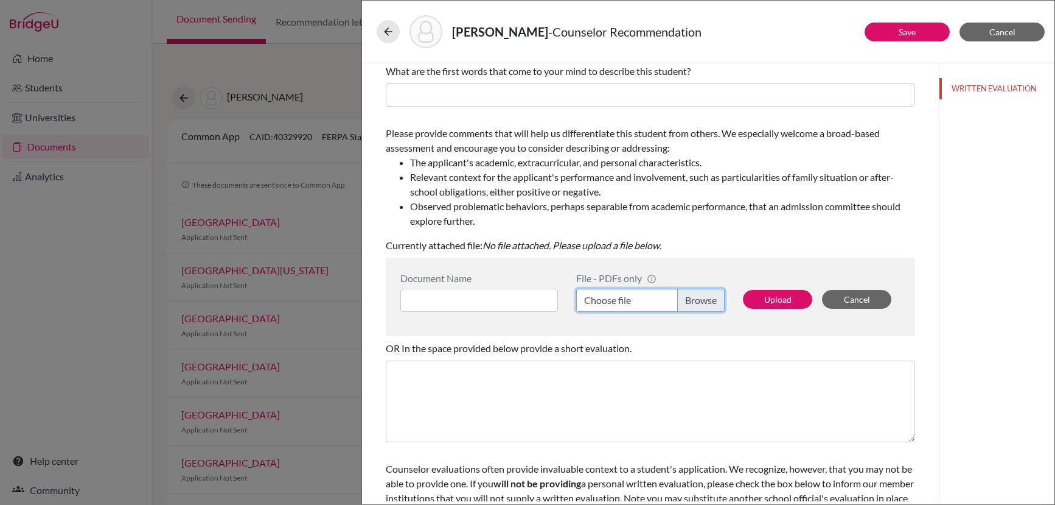
click at [695, 301] on input "Choose file" at bounding box center [650, 299] width 149 height 23
click at [771, 298] on button "Upload" at bounding box center [777, 299] width 69 height 19
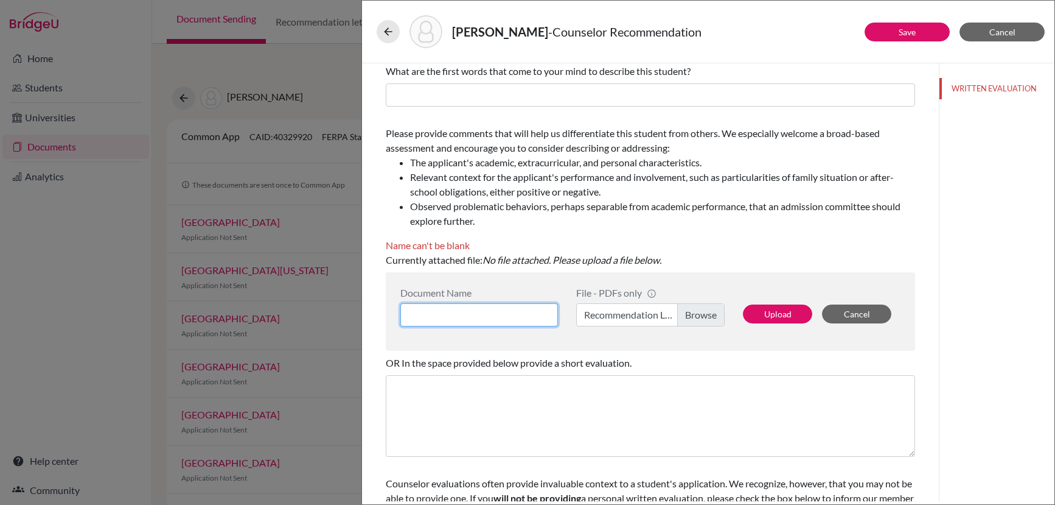
click at [500, 316] on input at bounding box center [479, 314] width 158 height 23
type input "Alejandro Vazquez - Recommendation Letter"
click at [785, 320] on button "Upload" at bounding box center [777, 313] width 69 height 19
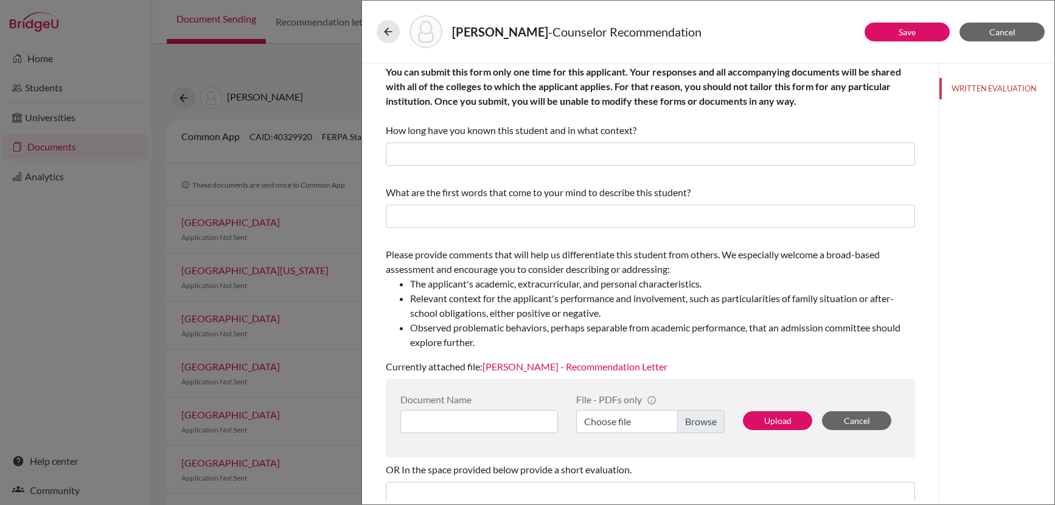
scroll to position [3, 0]
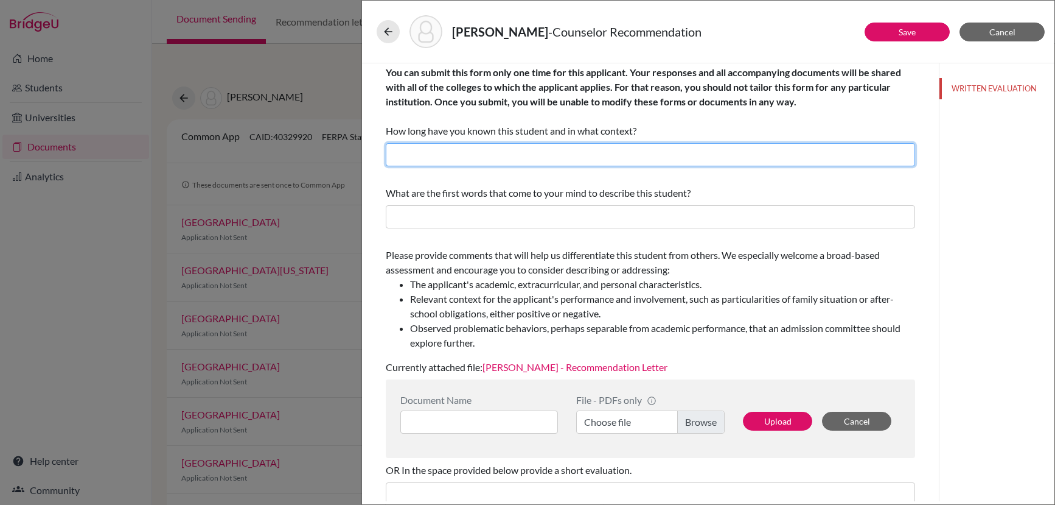
click at [539, 144] on input "text" at bounding box center [651, 154] width 530 height 23
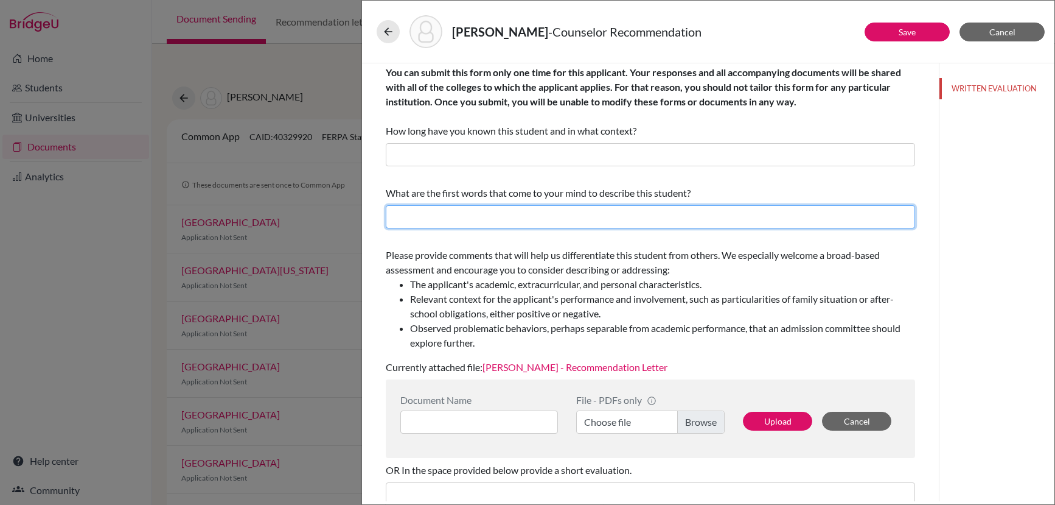
click at [525, 211] on input "text" at bounding box center [651, 216] width 530 height 23
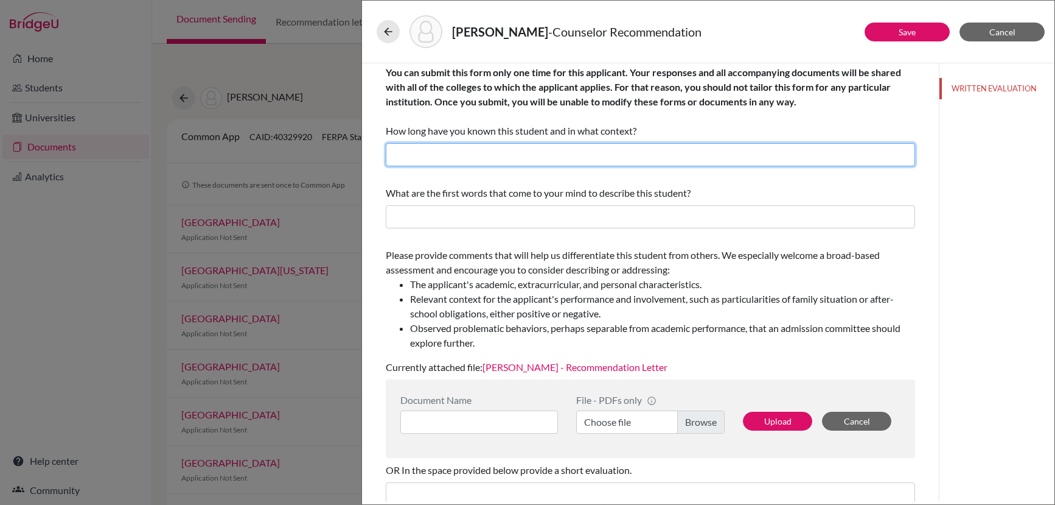
click at [506, 158] on input "text" at bounding box center [651, 154] width 530 height 23
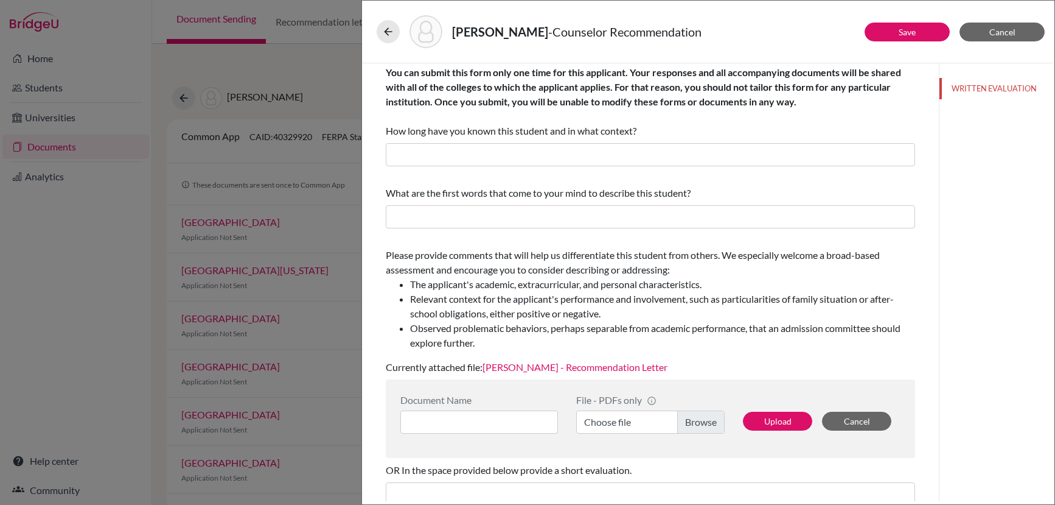
click at [516, 119] on div "You can submit this form only one time for this applicant. Your responses and a…" at bounding box center [651, 101] width 530 height 73
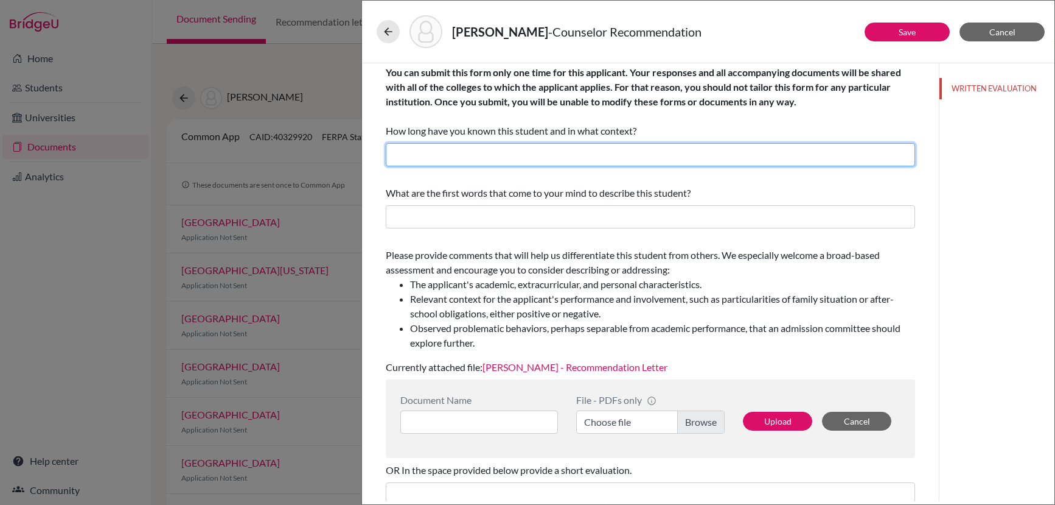
click at [511, 148] on input "text" at bounding box center [651, 154] width 530 height 23
click at [475, 153] on input "text" at bounding box center [651, 154] width 530 height 23
type input "Since the beginning of this school year in my role as his secondary counselor."
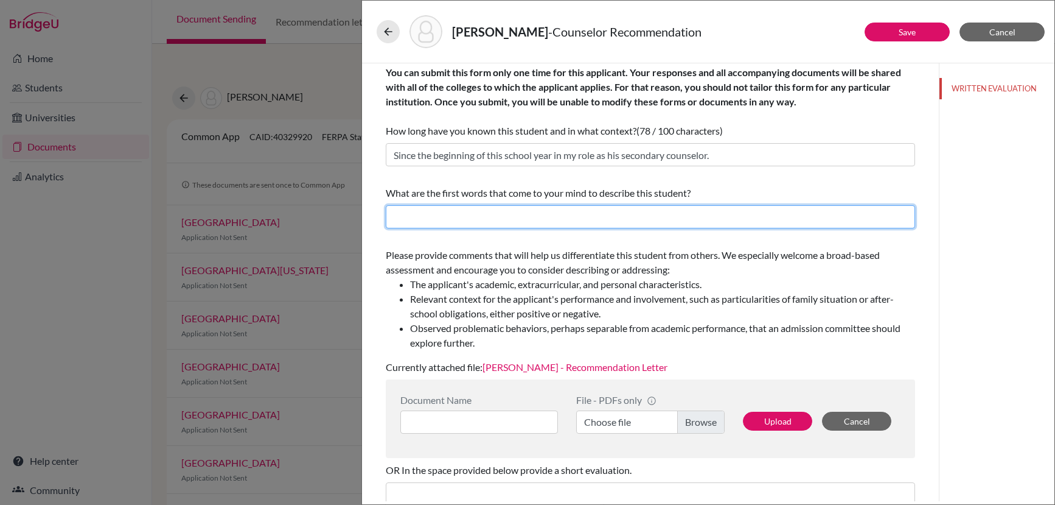
click at [740, 211] on input "text" at bounding box center [651, 216] width 530 height 23
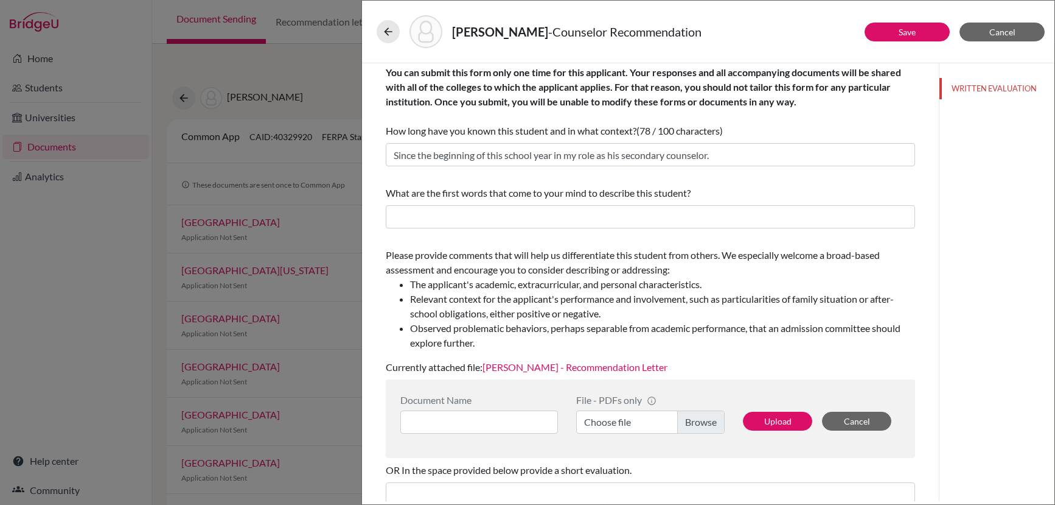
click at [739, 186] on div "What are the first words that come to your mind to describe this student?" at bounding box center [651, 193] width 530 height 15
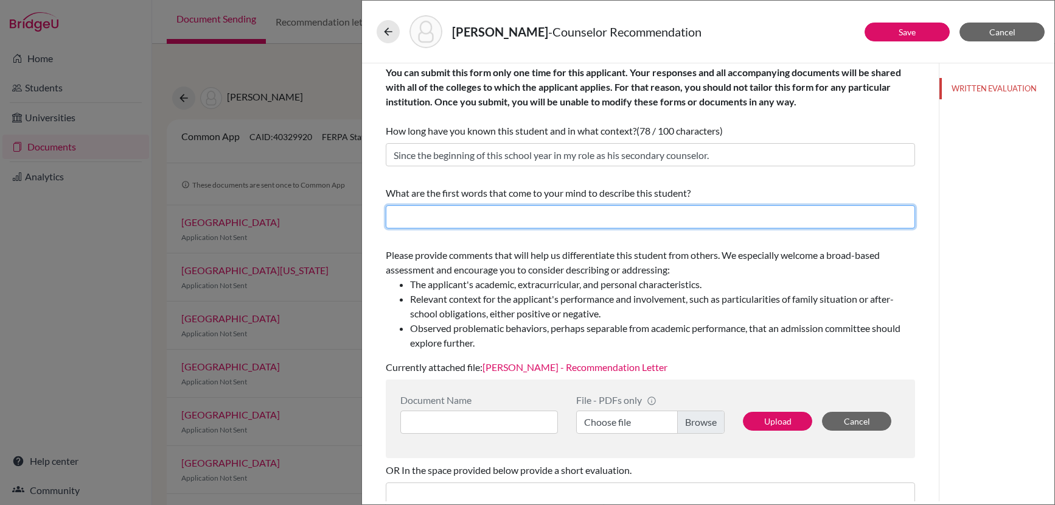
click at [719, 212] on input "text" at bounding box center [651, 216] width 530 height 23
type input "He is a remarkably respectful, kind, and disciplined student. He consistently s…"
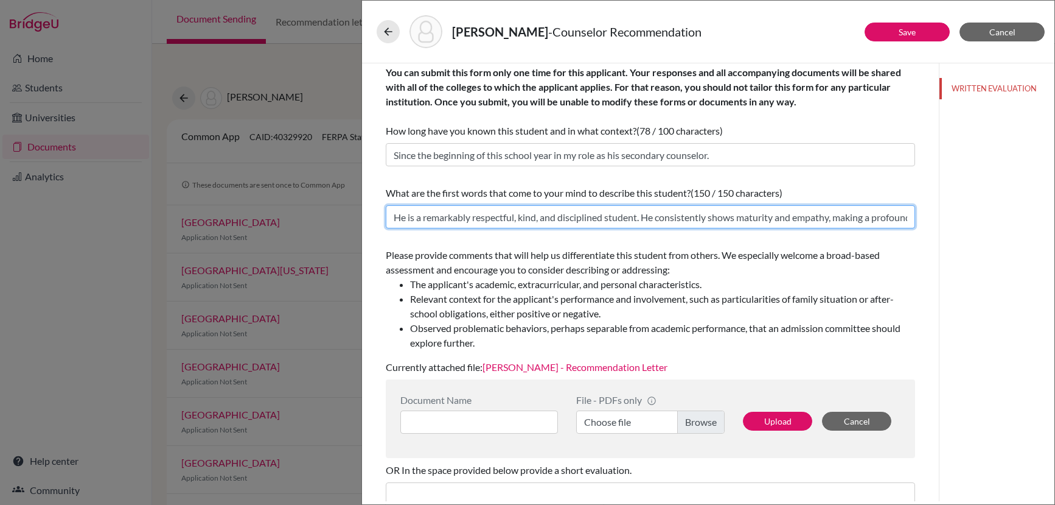
click at [757, 222] on input "He is a remarkably respectful, kind, and disciplined student. He consistently s…" at bounding box center [651, 216] width 530 height 23
click at [822, 223] on input "He is a remarkably respectful, kind, and disciplined student. He consistently s…" at bounding box center [651, 216] width 530 height 23
click at [773, 214] on input "He is a remarkably respectful, kind, and disciplined student. He consistently s…" at bounding box center [651, 216] width 530 height 23
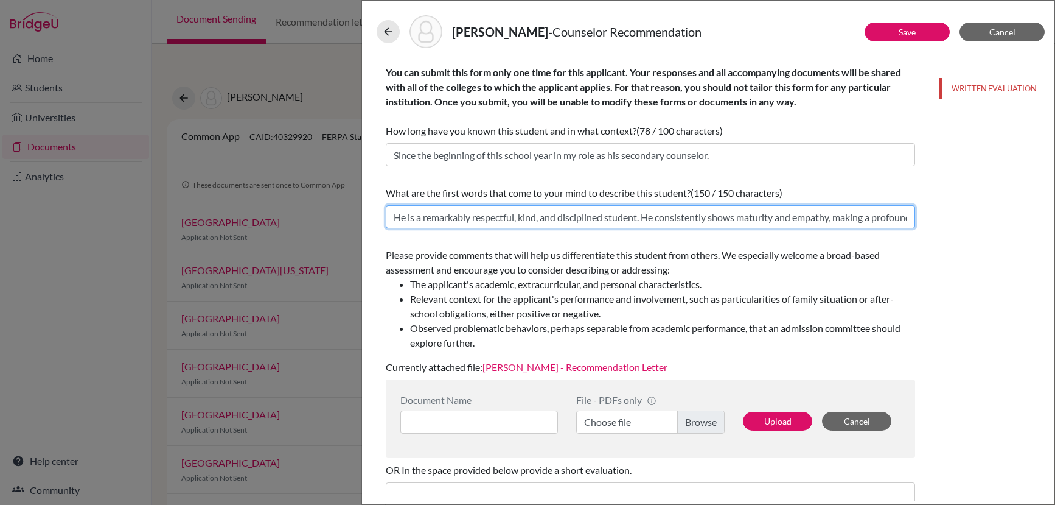
click at [773, 214] on input "He is a remarkably respectful, kind, and disciplined student. He consistently s…" at bounding box center [651, 216] width 530 height 23
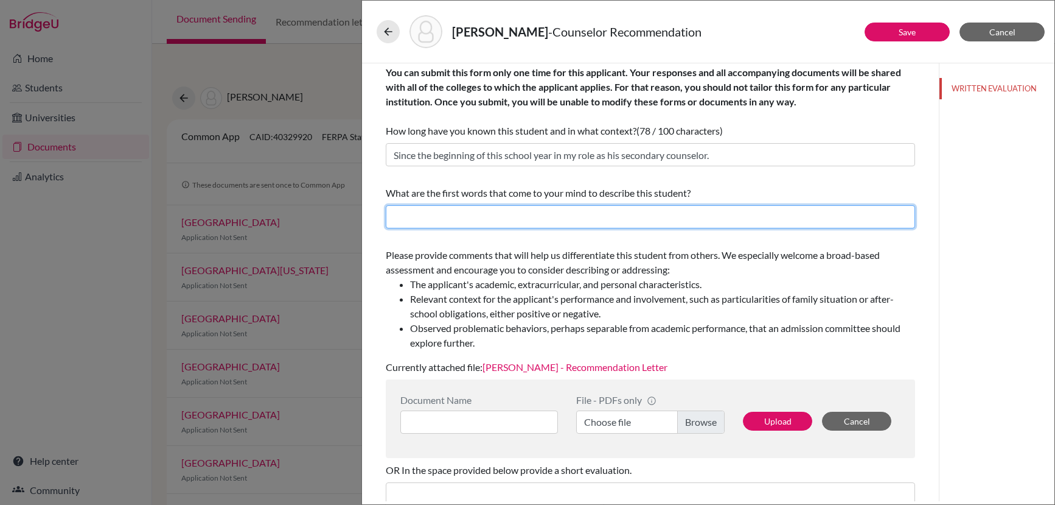
click at [513, 222] on input "text" at bounding box center [651, 216] width 530 height 23
paste input "He is an exceptionally polite, caring, and well-mannered student. He regularly …"
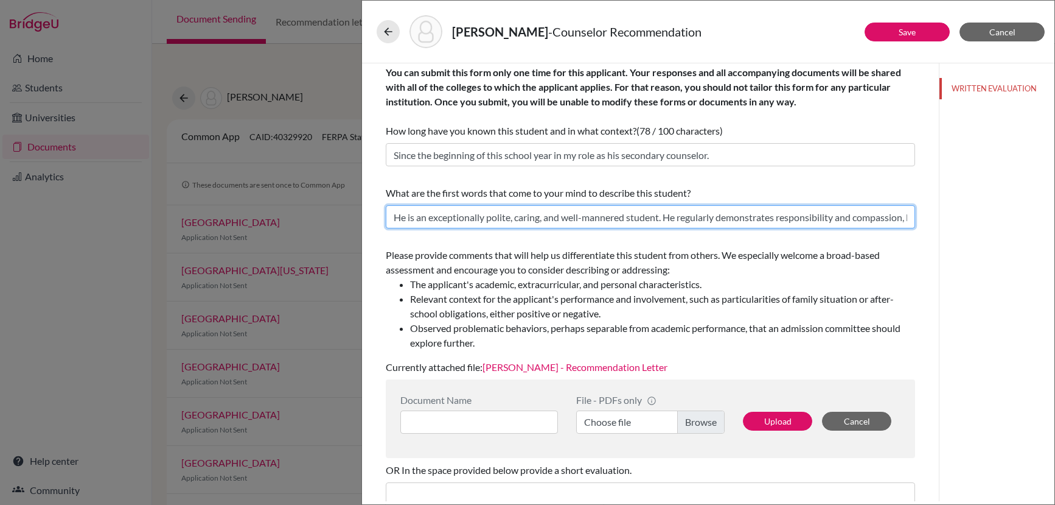
scroll to position [0, 145]
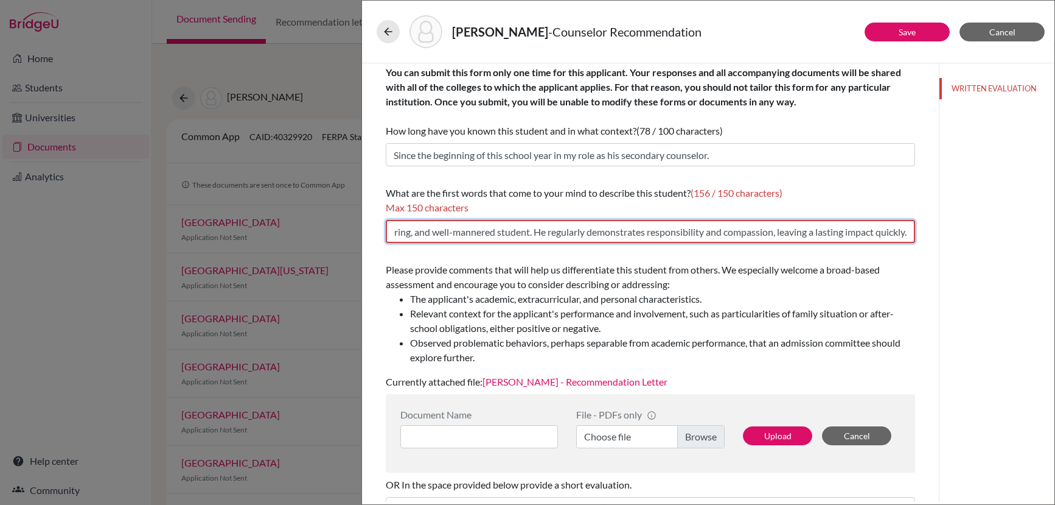
click at [561, 229] on input "He is an exceptionally polite, caring, and well-mannered student. He regularly …" at bounding box center [651, 231] width 530 height 23
click at [680, 234] on input "He is an exceptionally polite, caring, well-mannered student. He regularly demo…" at bounding box center [651, 231] width 530 height 23
click at [674, 292] on li "The applicant's academic, extracurricular, and personal characteristics." at bounding box center [662, 299] width 505 height 15
click at [612, 235] on input "He is an exceptionally polite, caring, well-mannered student. He regularly demo…" at bounding box center [651, 231] width 530 height 23
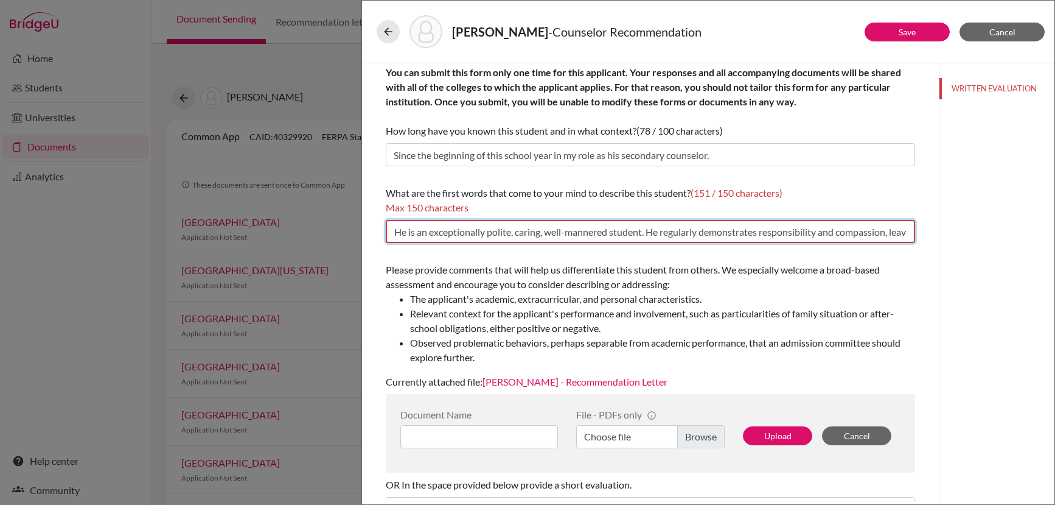
scroll to position [0, 127]
click at [769, 234] on input "He is an exceptionally polite, caring, well-mannered student. He regularly demo…" at bounding box center [651, 231] width 530 height 23
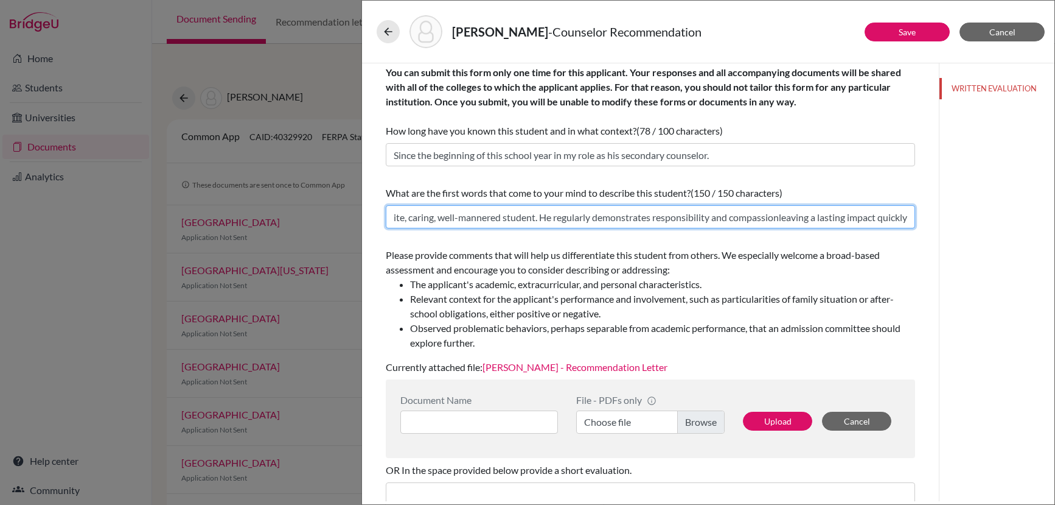
scroll to position [0, 122]
type input "He is an exceptionally polite, caring, well-mannered student. He regularly demo…"
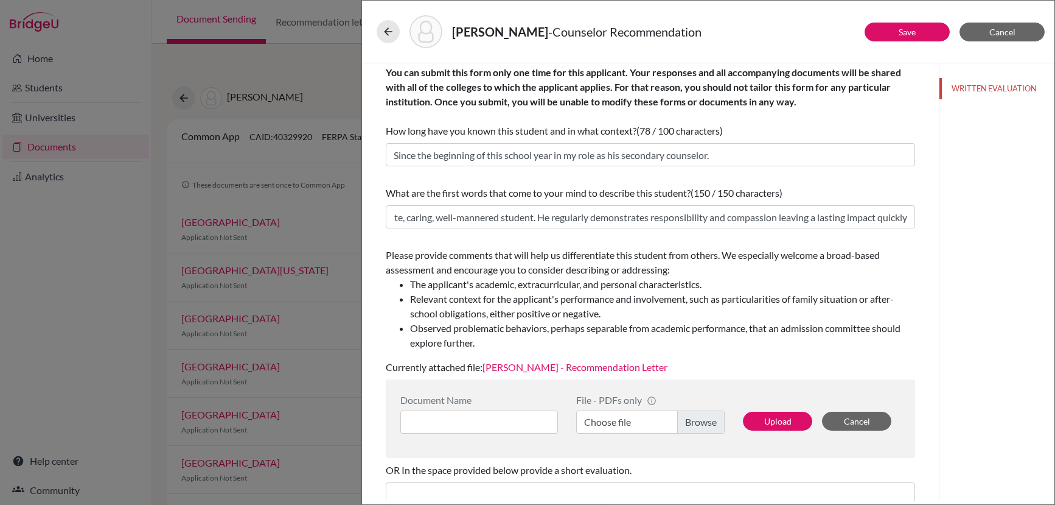
click at [788, 282] on li "The applicant's academic, extracurricular, and personal characteristics." at bounding box center [662, 284] width 505 height 15
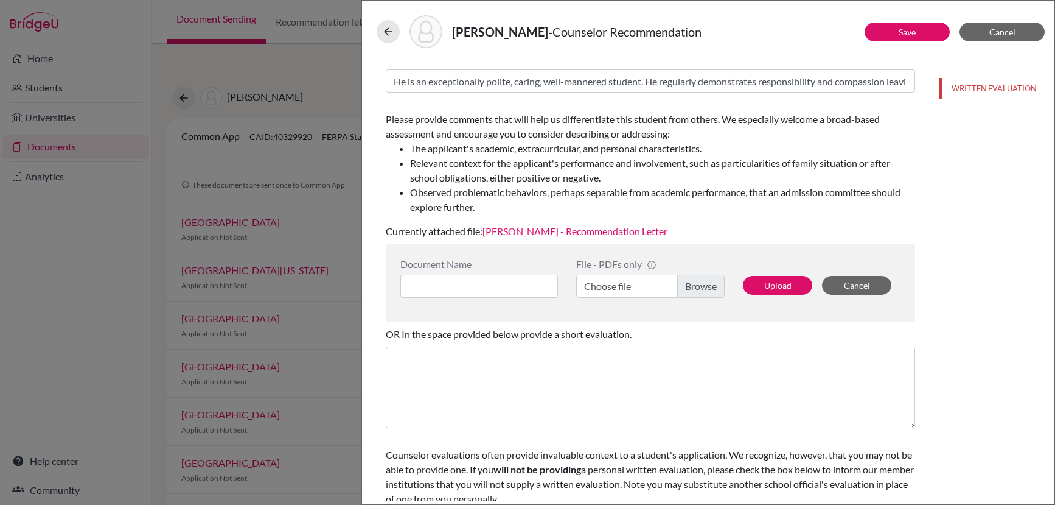
scroll to position [173, 0]
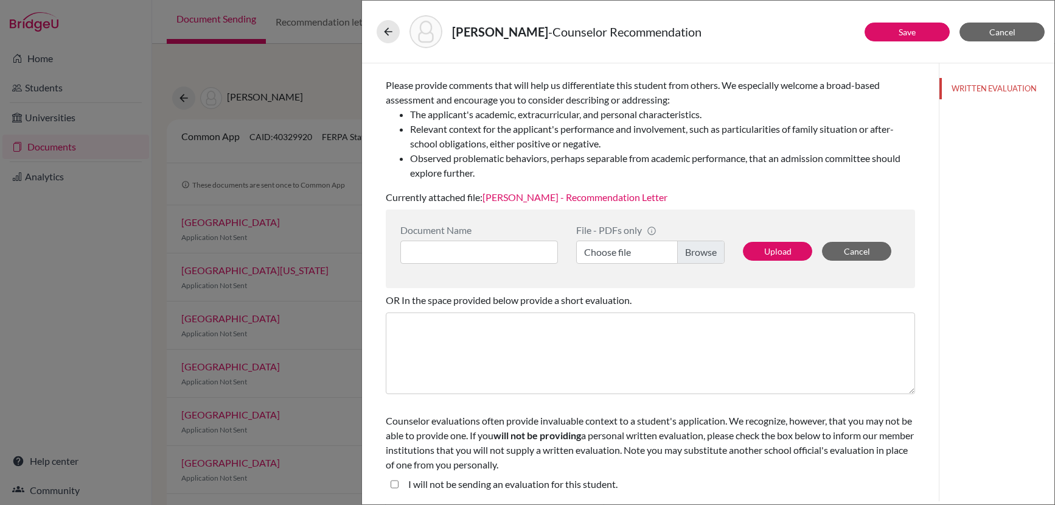
click at [396, 482] on student\ "I will not be sending an evaluation for this student." at bounding box center [395, 484] width 8 height 15
checkbox student\ "true"
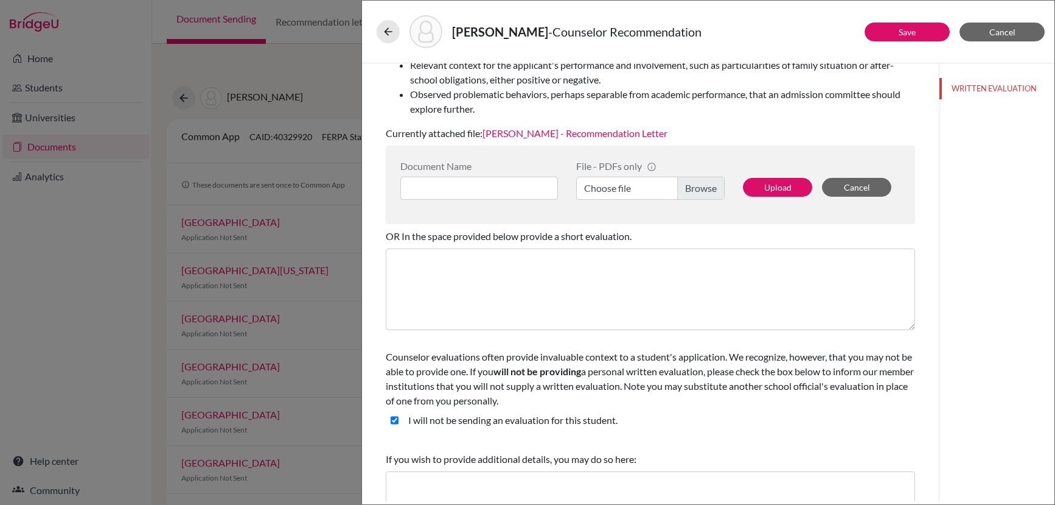
scroll to position [293, 0]
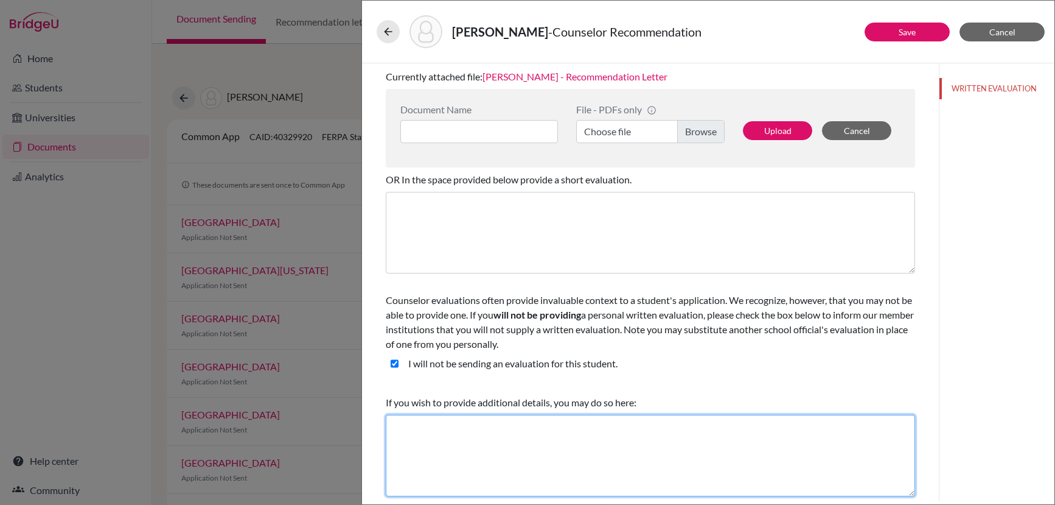
click at [442, 433] on textarea at bounding box center [651, 455] width 530 height 82
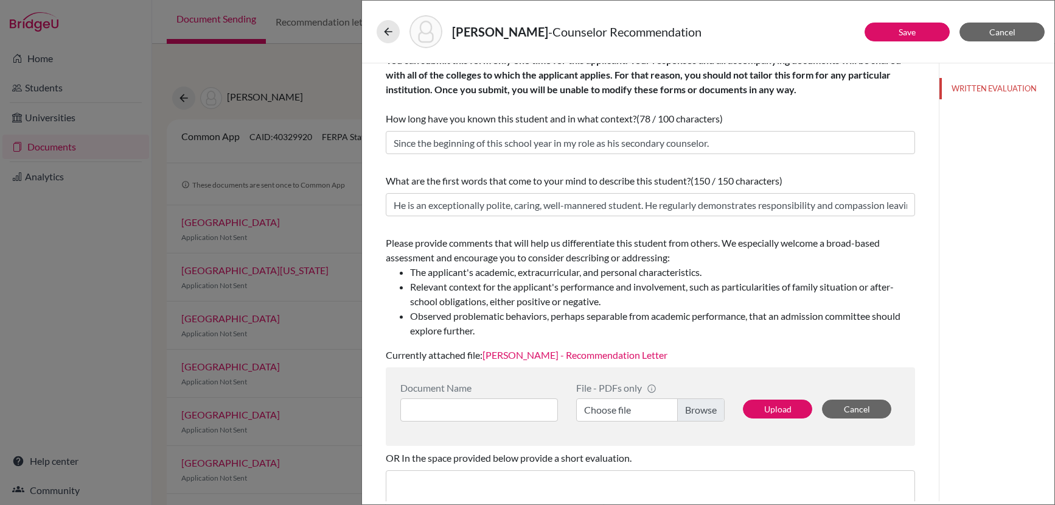
scroll to position [15, 0]
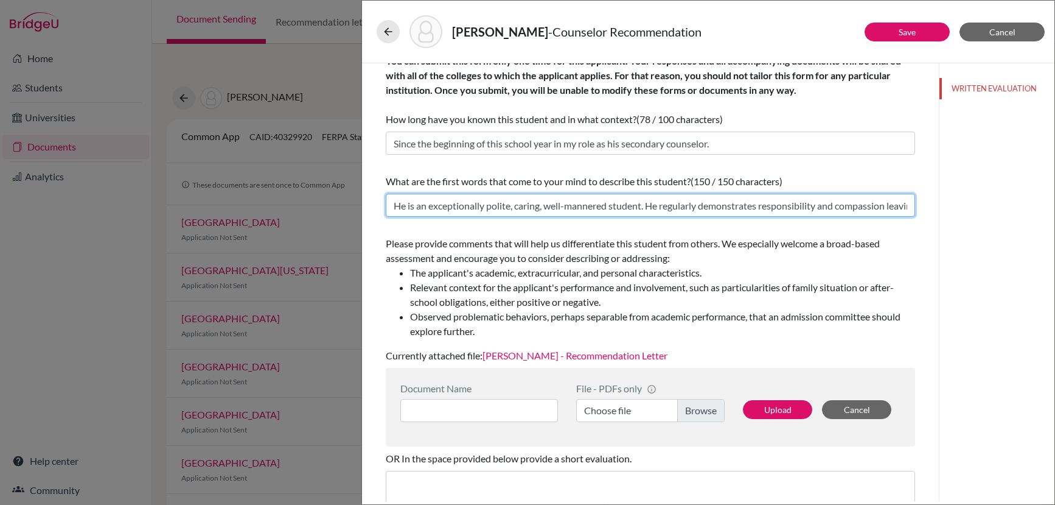
click at [524, 205] on input "He is an exceptionally polite, caring, well-mannered student. He regularly demo…" at bounding box center [651, 205] width 530 height 23
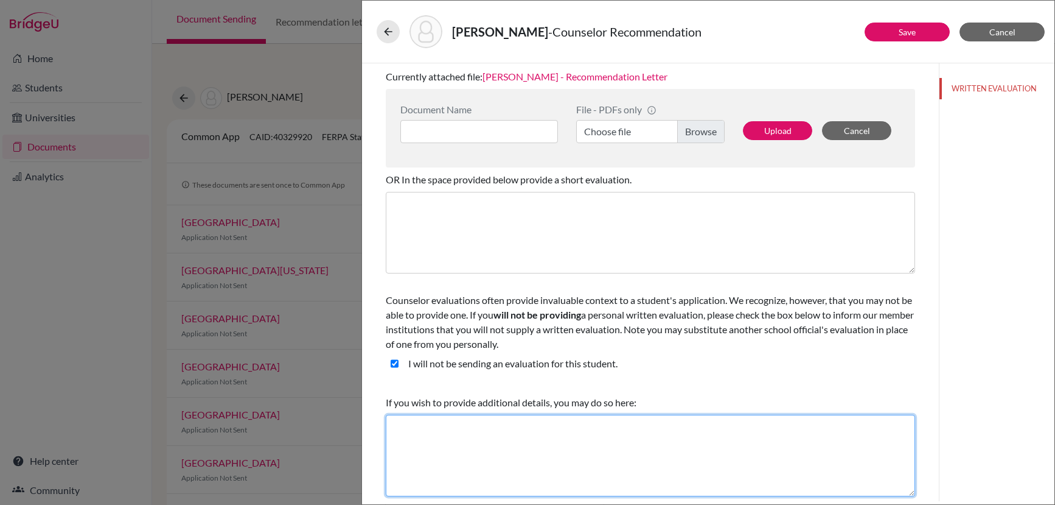
click at [531, 456] on textarea at bounding box center [651, 455] width 530 height 82
type textarea "g"
click at [455, 432] on textarea at bounding box center [651, 455] width 530 height 82
paste textarea "He is an exceptionally polite, caring, and well-mannered student. He consistent…"
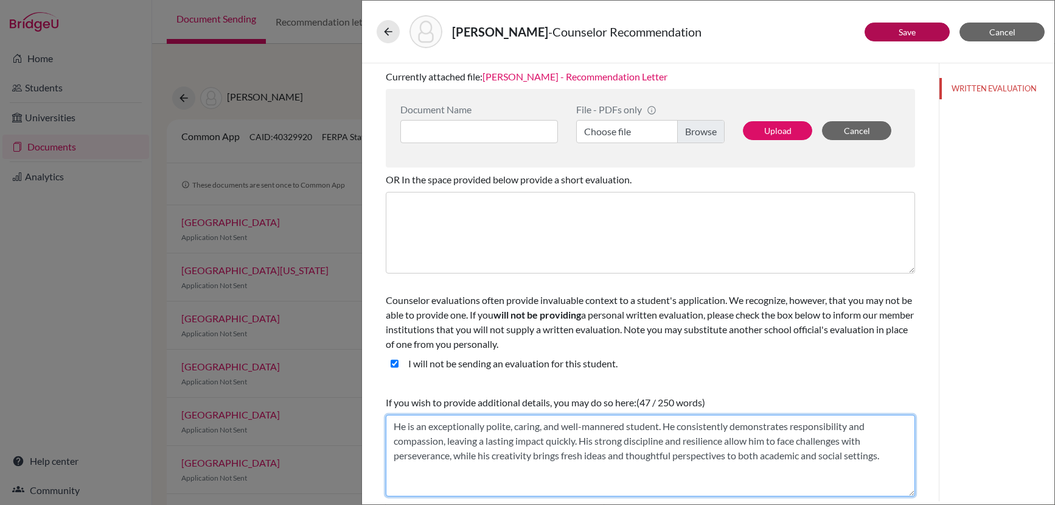
type textarea "He is an exceptionally polite, caring, and well-mannered student. He consistent…"
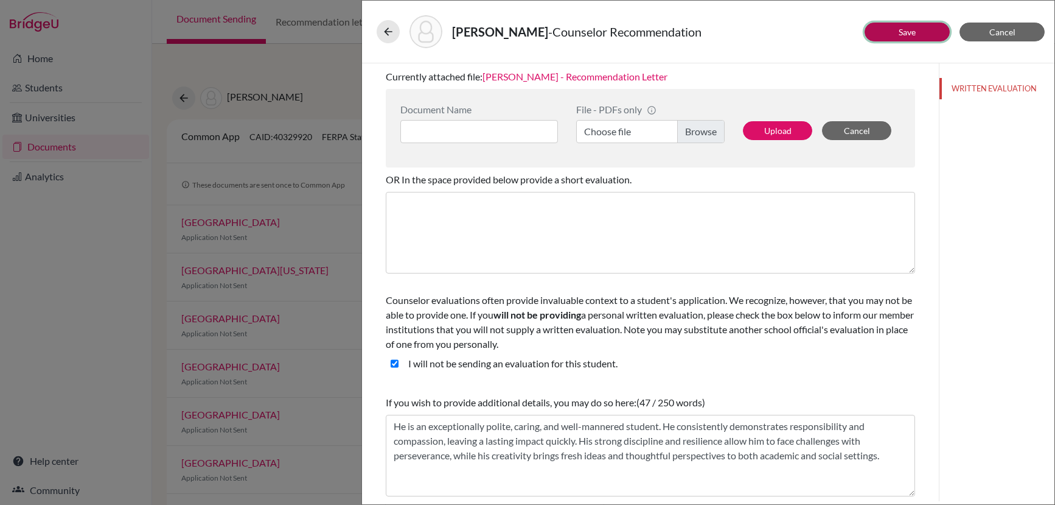
click at [914, 35] on link "Save" at bounding box center [907, 32] width 17 height 10
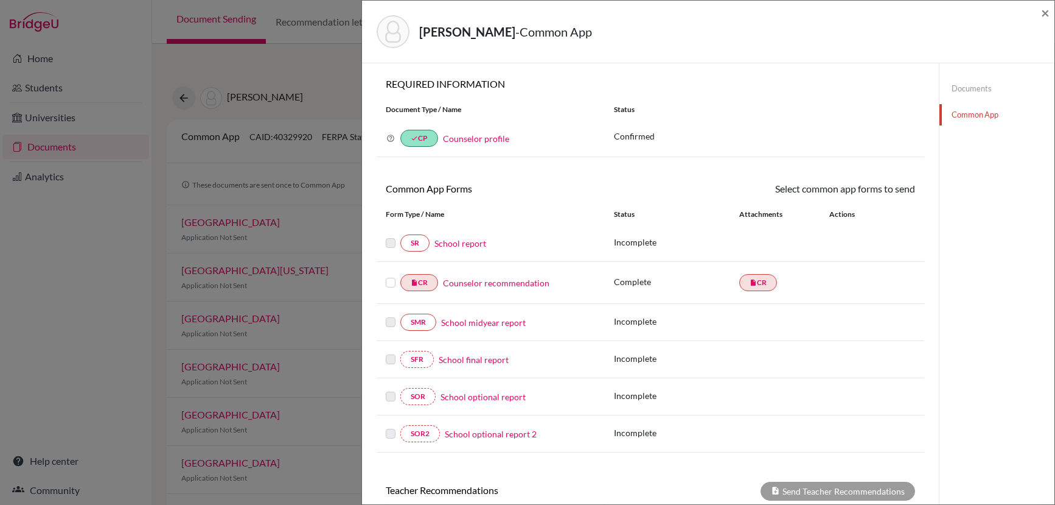
click at [390, 275] on label at bounding box center [391, 275] width 10 height 0
click at [0, 0] on input "checkbox" at bounding box center [0, 0] width 0 height 0
click at [389, 276] on label at bounding box center [391, 276] width 10 height 0
click at [0, 0] on input "checkbox" at bounding box center [0, 0] width 0 height 0
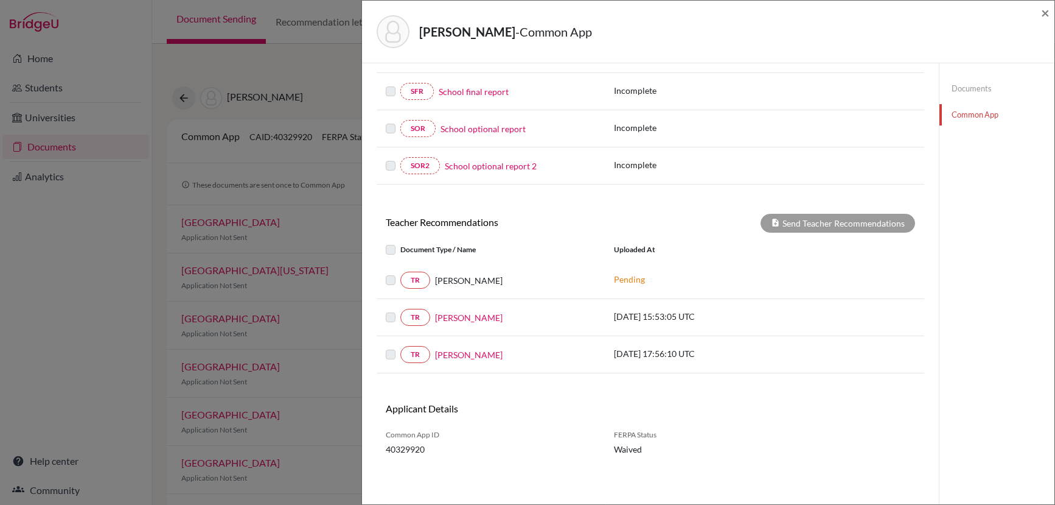
scroll to position [267, 0]
click at [400, 243] on label at bounding box center [400, 243] width 0 height 0
click at [400, 273] on label at bounding box center [400, 273] width 0 height 0
click at [400, 310] on label at bounding box center [400, 310] width 0 height 0
click at [400, 348] on label at bounding box center [400, 348] width 0 height 0
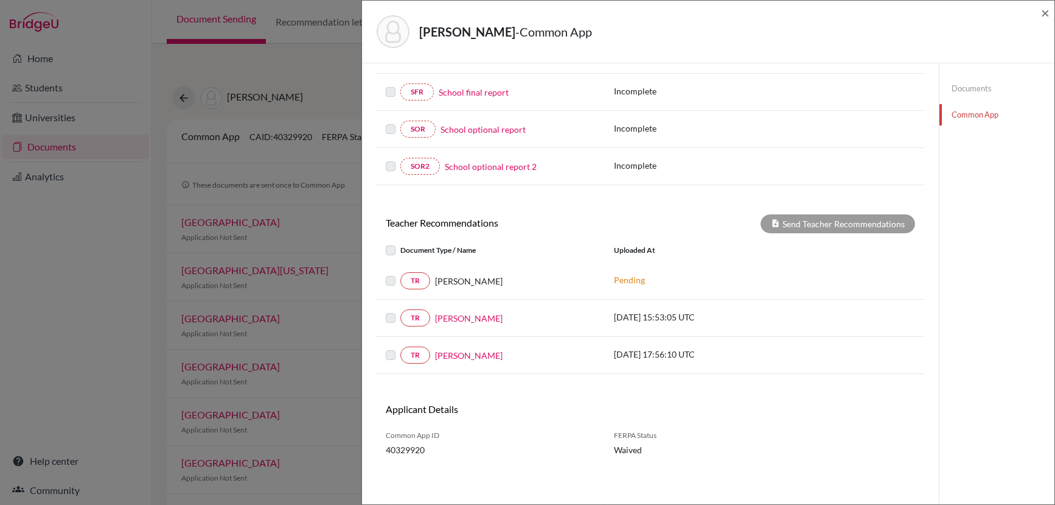
click at [392, 324] on div at bounding box center [393, 317] width 15 height 15
click at [647, 316] on p "[DATE] 15:53:05 UTC" at bounding box center [696, 316] width 164 height 13
click at [780, 315] on div "[DATE] 15:53:05 UTC" at bounding box center [696, 317] width 183 height 15
click at [474, 318] on link "[PERSON_NAME]" at bounding box center [469, 318] width 68 height 13
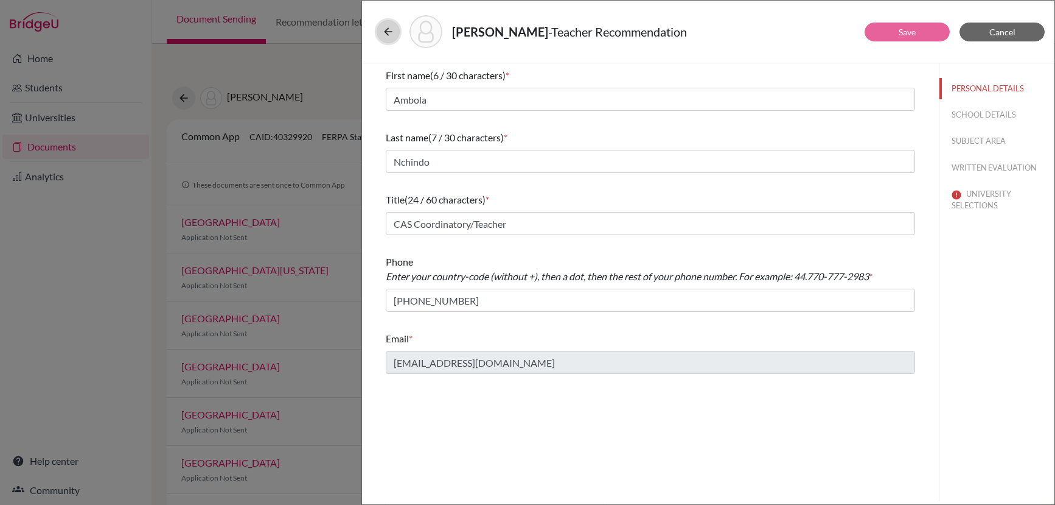
click at [380, 34] on button at bounding box center [388, 31] width 23 height 23
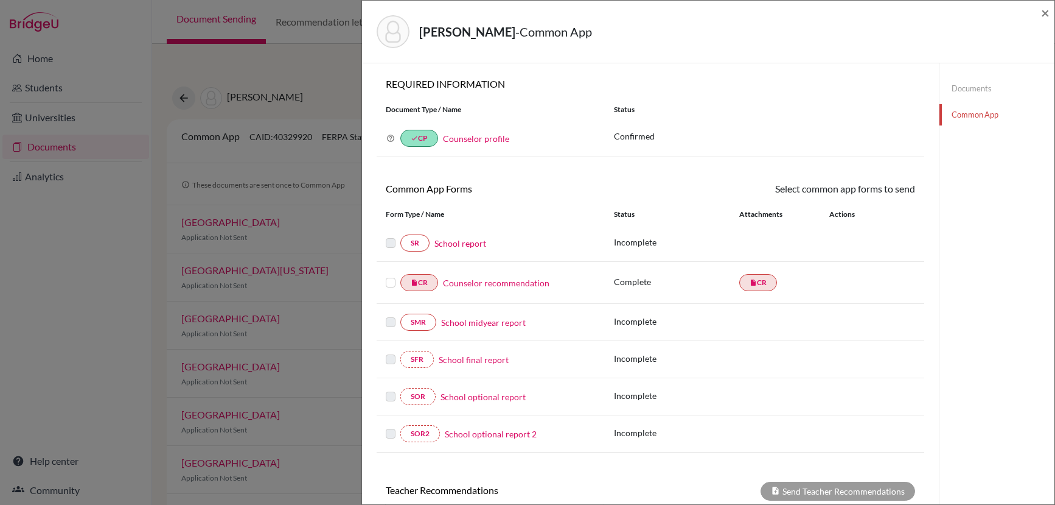
scroll to position [1, 0]
click at [1047, 15] on span "×" at bounding box center [1045, 13] width 9 height 18
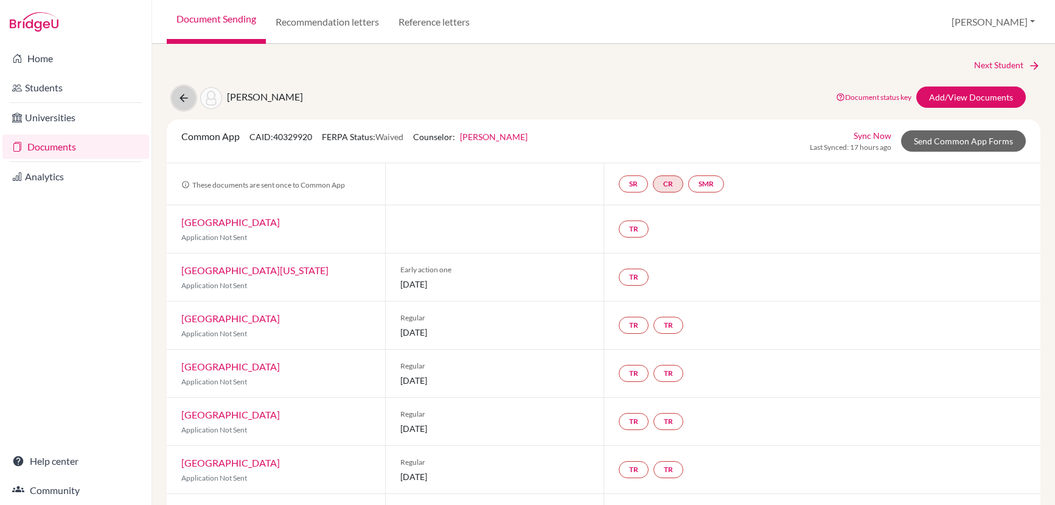
click at [189, 98] on icon at bounding box center [184, 98] width 12 height 12
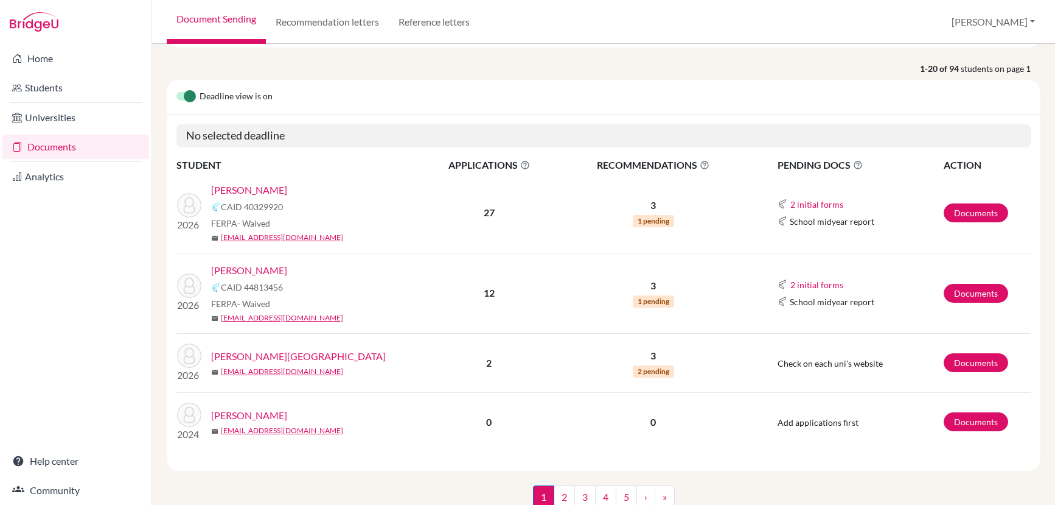
scroll to position [86, 0]
click at [111, 139] on link "Documents" at bounding box center [75, 147] width 147 height 24
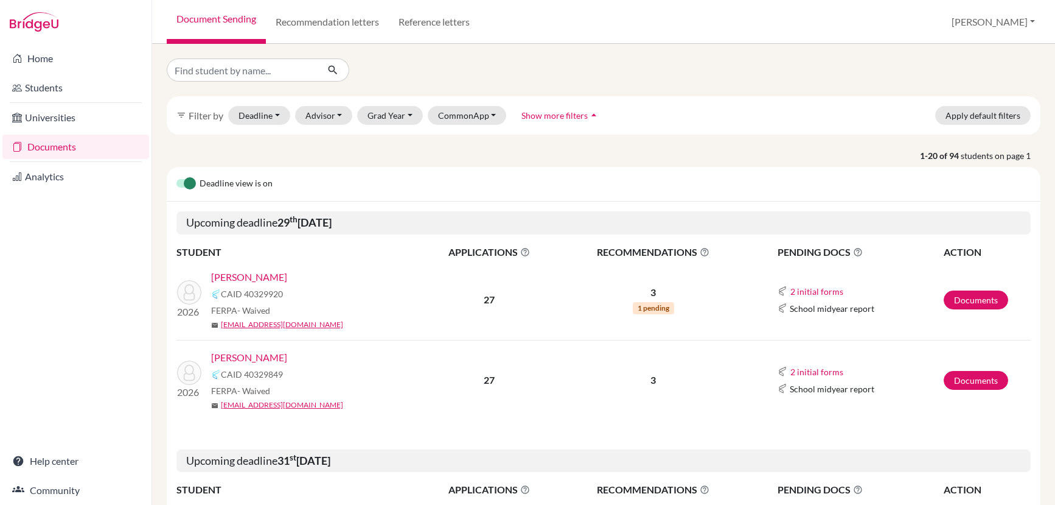
click at [246, 360] on link "[PERSON_NAME]" at bounding box center [249, 357] width 76 height 15
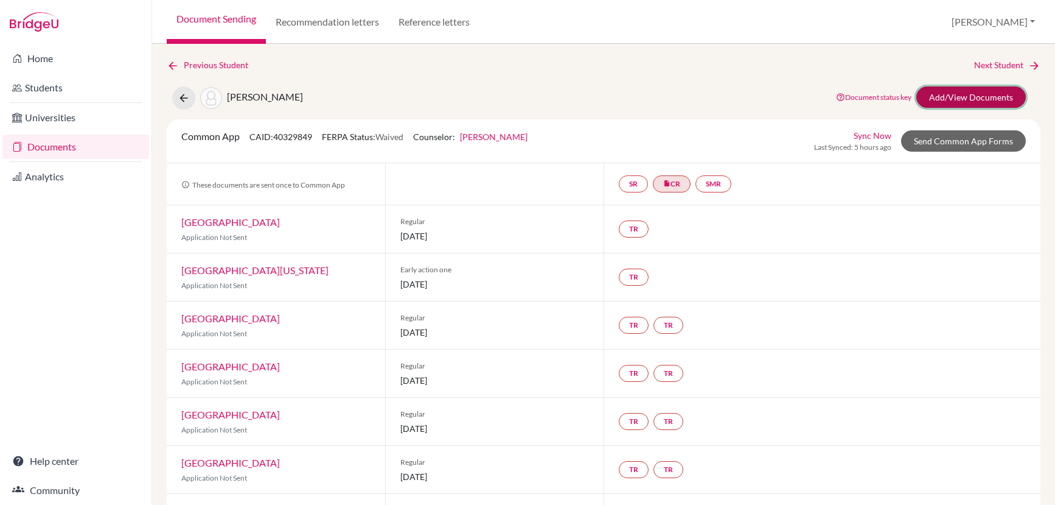
click at [947, 99] on link "Add/View Documents" at bounding box center [972, 96] width 110 height 21
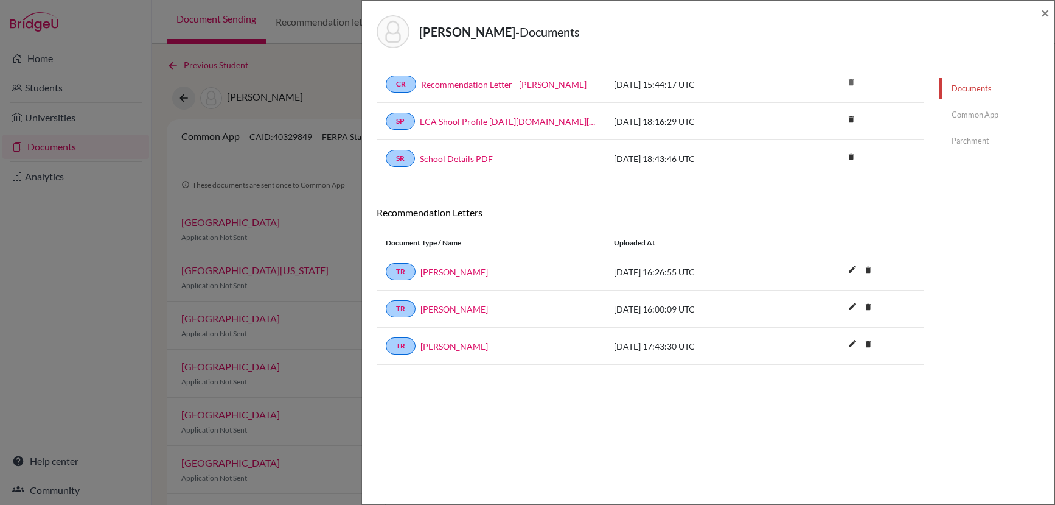
scroll to position [64, 0]
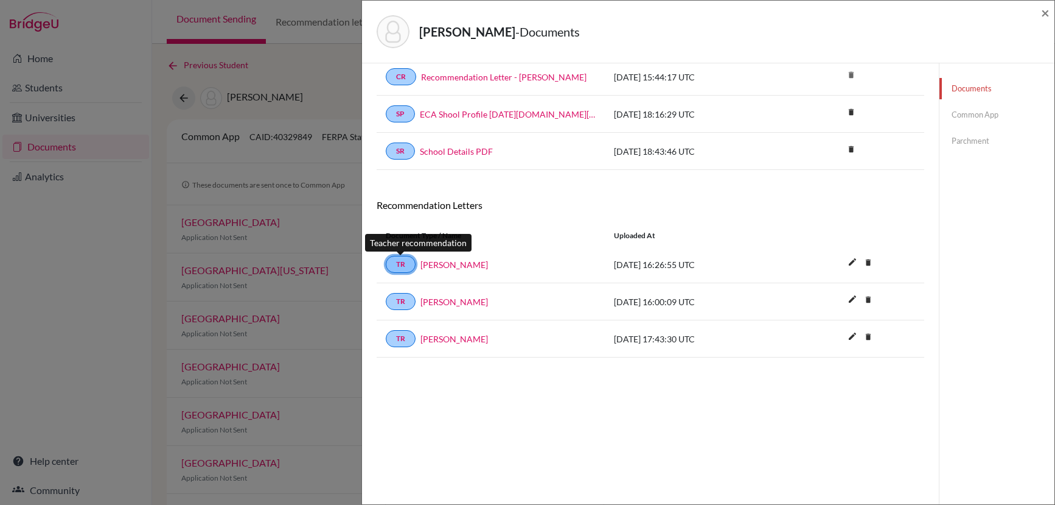
click at [404, 259] on link "TR" at bounding box center [401, 264] width 30 height 17
click at [442, 267] on link "Varsharani Tarate" at bounding box center [455, 264] width 68 height 13
click at [1045, 13] on span "×" at bounding box center [1045, 13] width 9 height 18
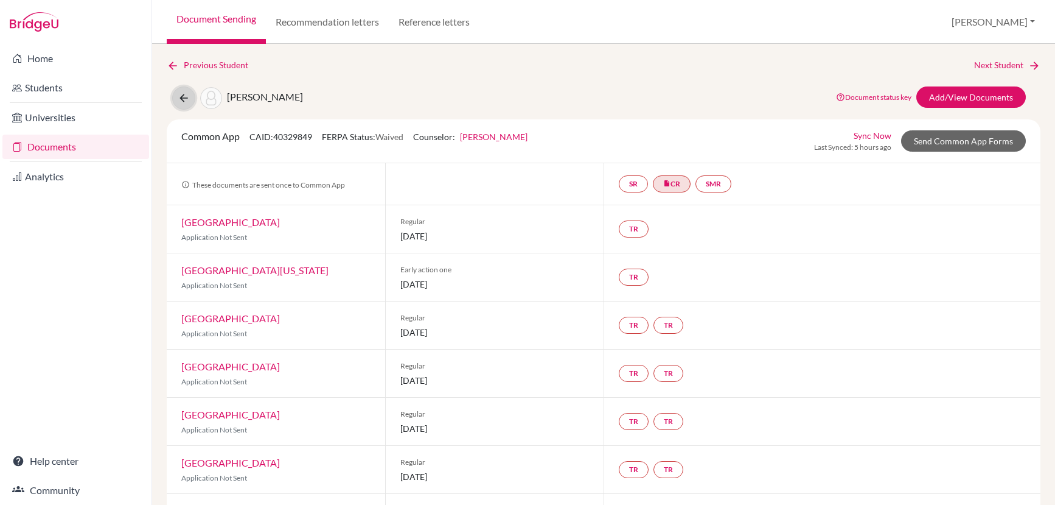
click at [178, 92] on icon at bounding box center [184, 98] width 12 height 12
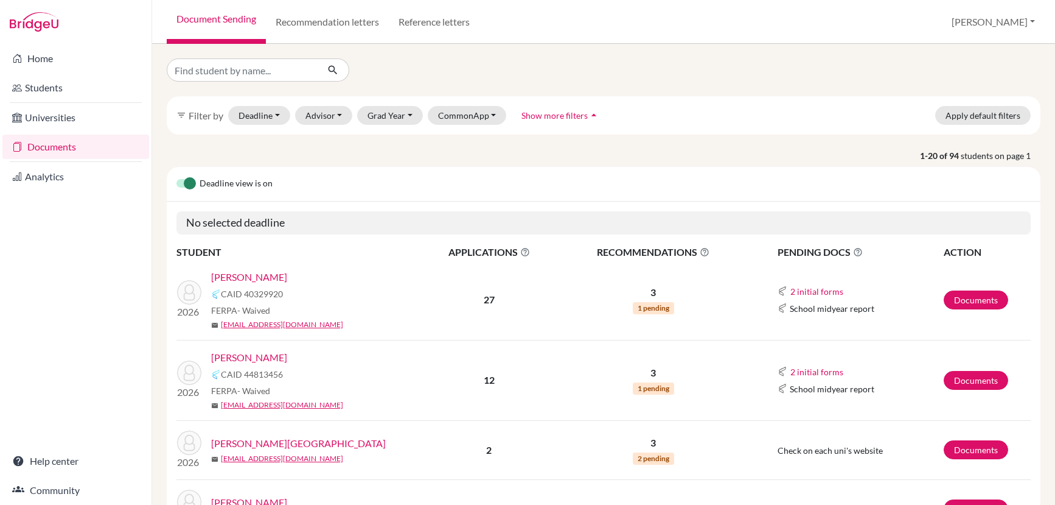
click at [257, 275] on link "[PERSON_NAME]" at bounding box center [249, 277] width 76 height 15
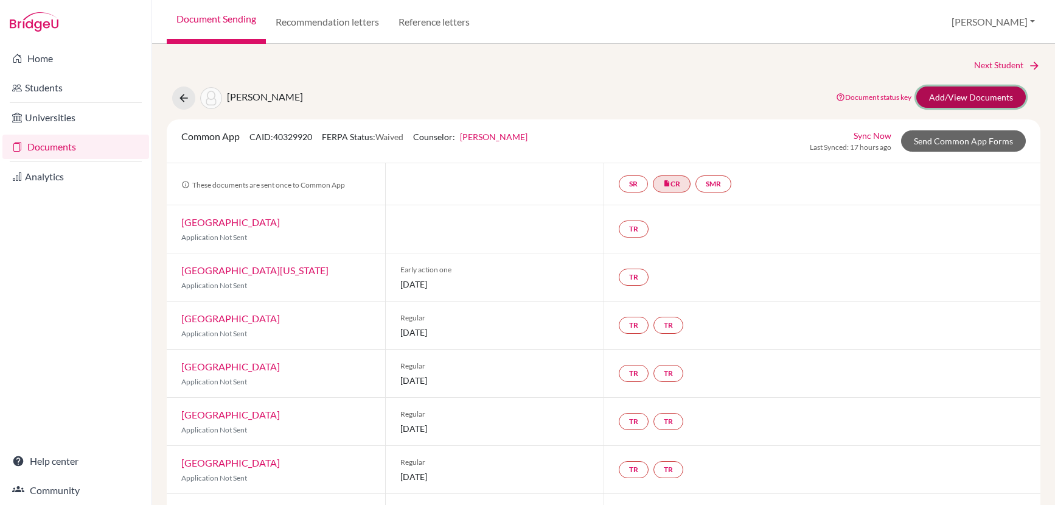
click at [955, 97] on link "Add/View Documents" at bounding box center [972, 96] width 110 height 21
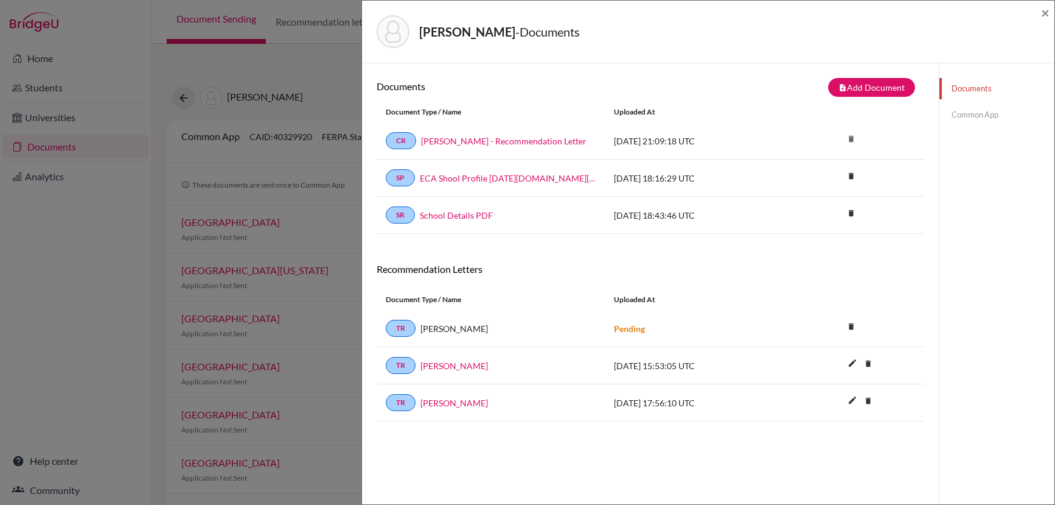
click at [453, 363] on link "[PERSON_NAME]" at bounding box center [455, 365] width 68 height 13
click at [437, 400] on link "[PERSON_NAME]" at bounding box center [455, 402] width 68 height 13
click at [1046, 10] on span "×" at bounding box center [1045, 13] width 9 height 18
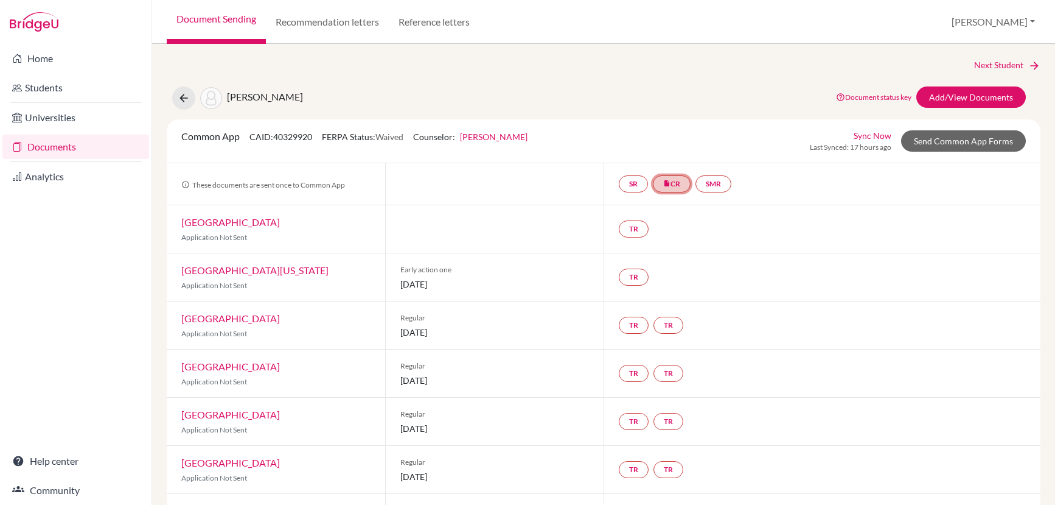
click at [663, 183] on icon "insert_drive_file" at bounding box center [666, 183] width 7 height 7
click at [665, 130] on link "[PERSON_NAME] - Recommendation Letter" at bounding box center [674, 140] width 141 height 23
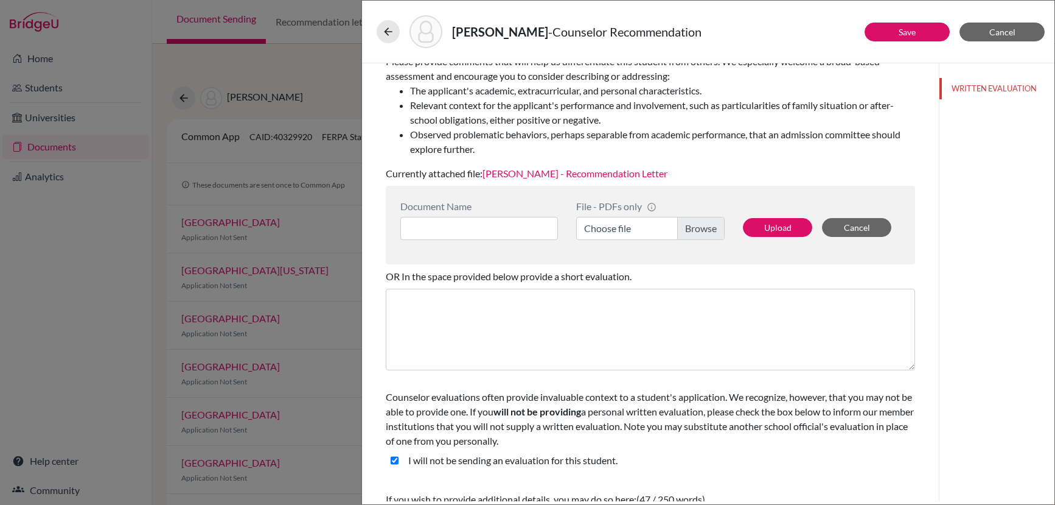
scroll to position [293, 0]
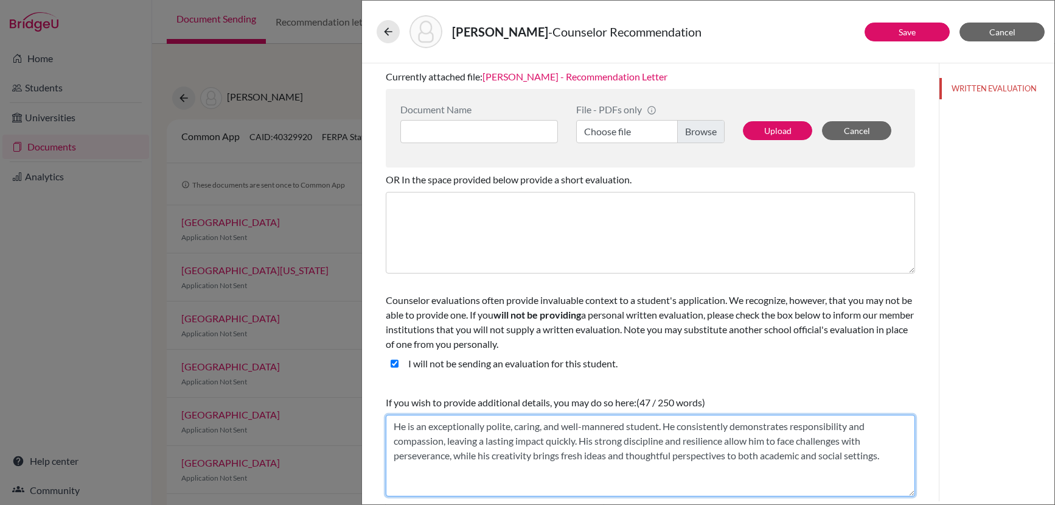
click at [514, 463] on textarea "He is an exceptionally polite, caring, and well-mannered student. He consistent…" at bounding box center [651, 455] width 530 height 82
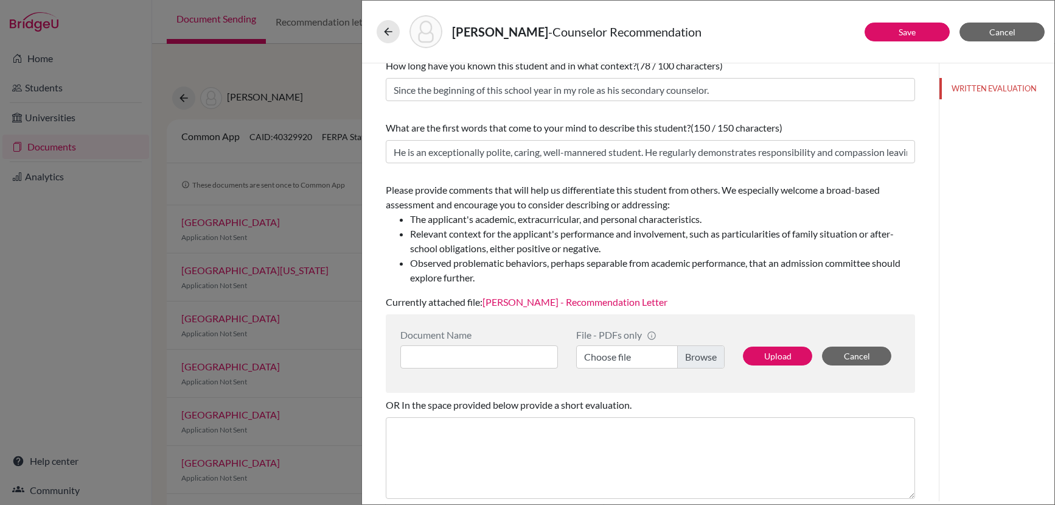
scroll to position [34, 0]
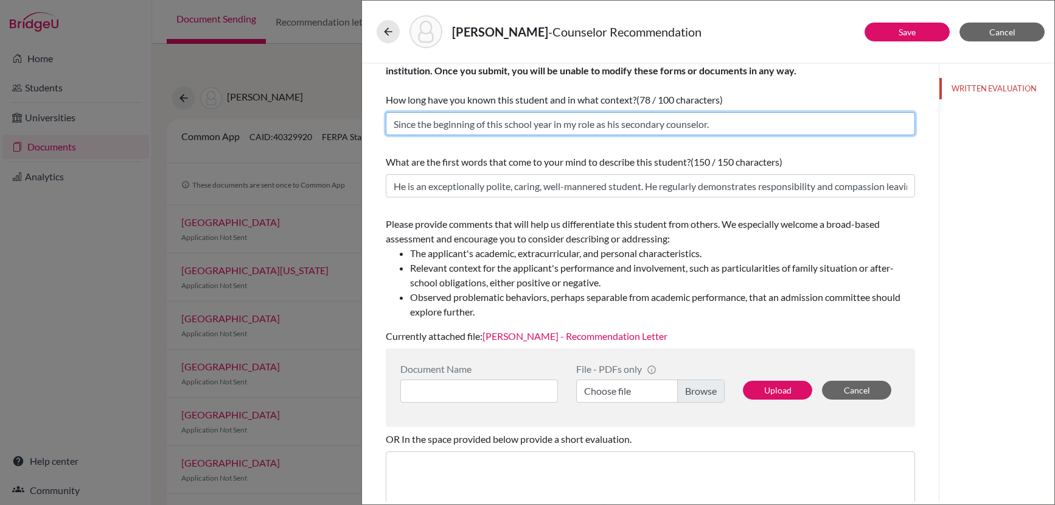
click at [645, 127] on input "Since the beginning of this school year in my role as his secondary counselor." at bounding box center [651, 123] width 530 height 23
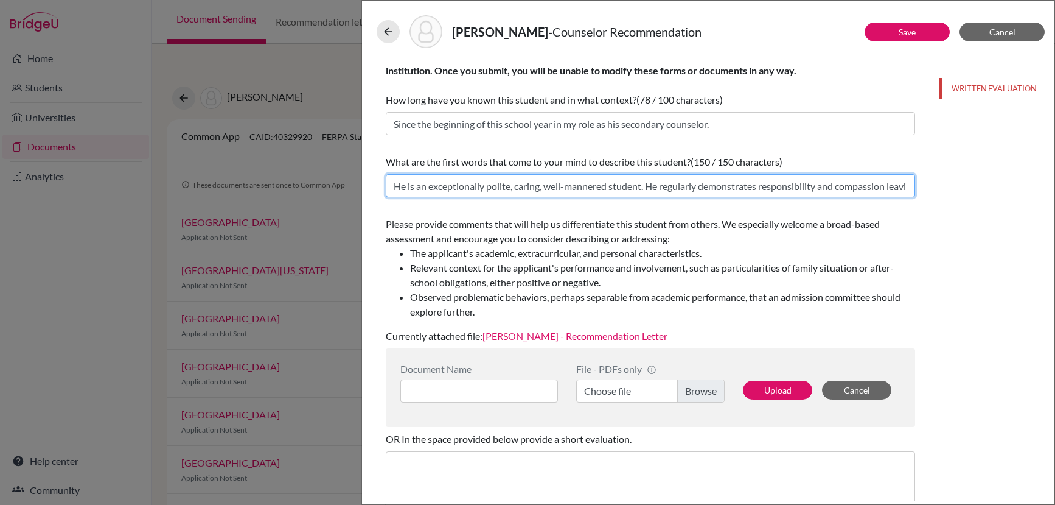
click at [625, 183] on input "He is an exceptionally polite, caring, well-mannered student. He regularly demo…" at bounding box center [651, 185] width 530 height 23
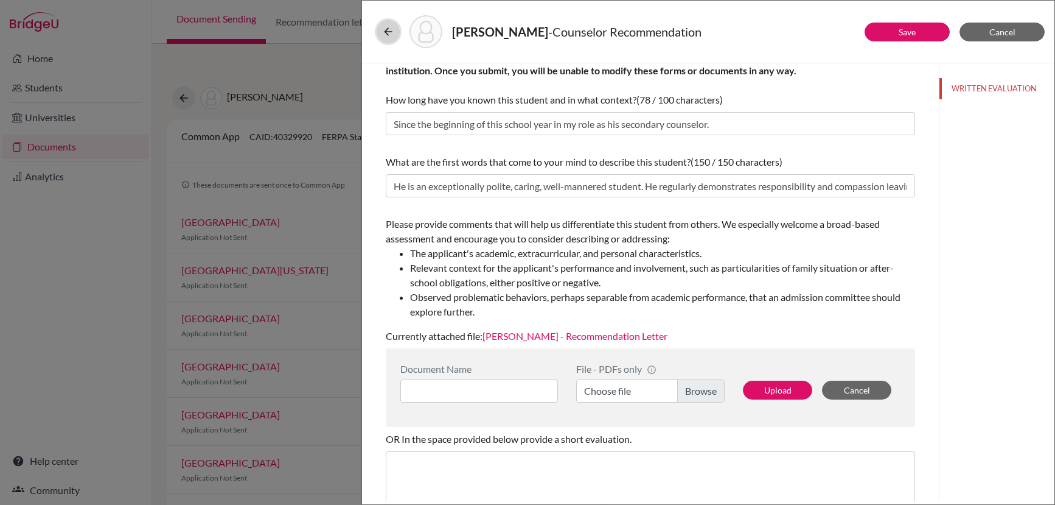
click at [385, 29] on icon at bounding box center [388, 32] width 12 height 12
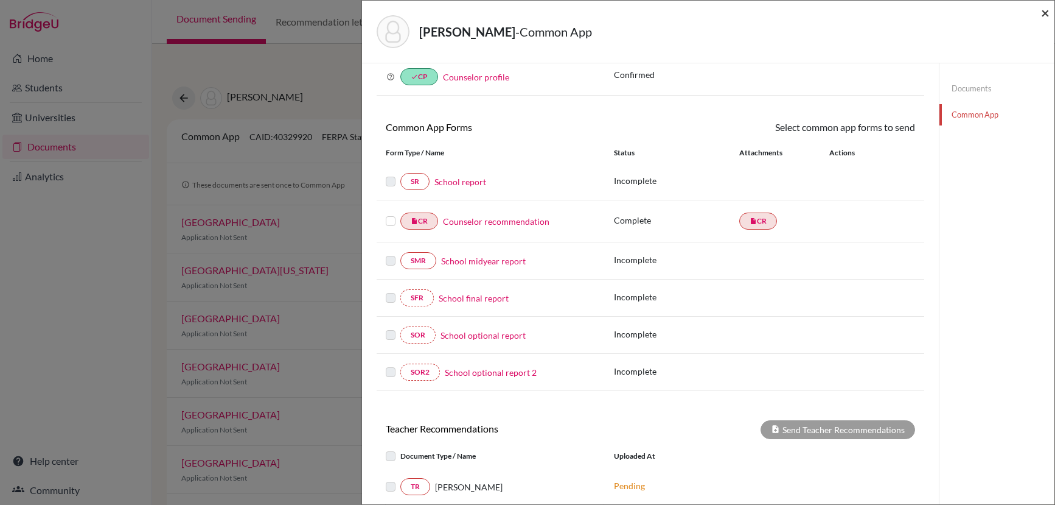
click at [1042, 11] on span "×" at bounding box center [1045, 13] width 9 height 18
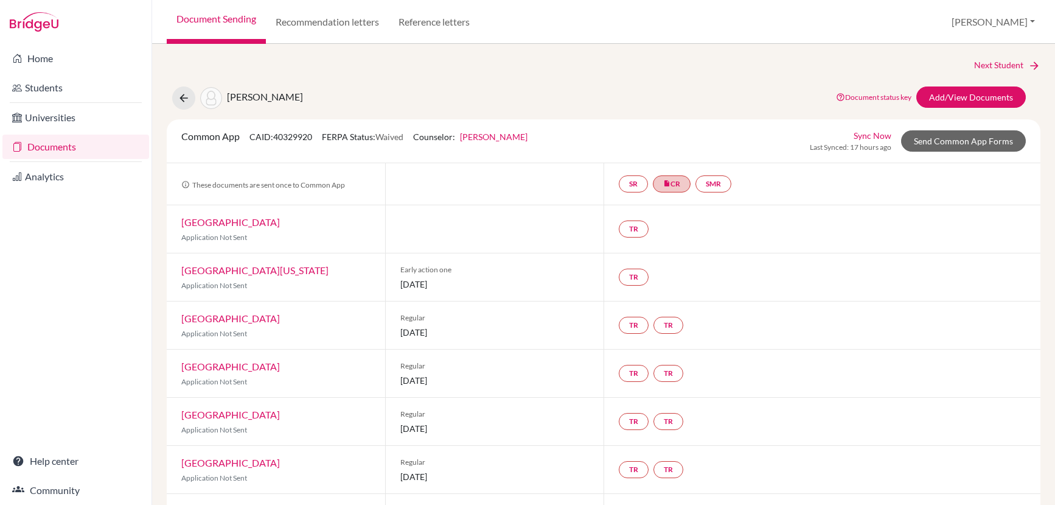
click at [924, 299] on div "TR" at bounding box center [822, 276] width 437 height 47
click at [118, 239] on div "Home Students Universities Documents Analytics Help center Community" at bounding box center [76, 274] width 152 height 461
